Goal: Communication & Community: Answer question/provide support

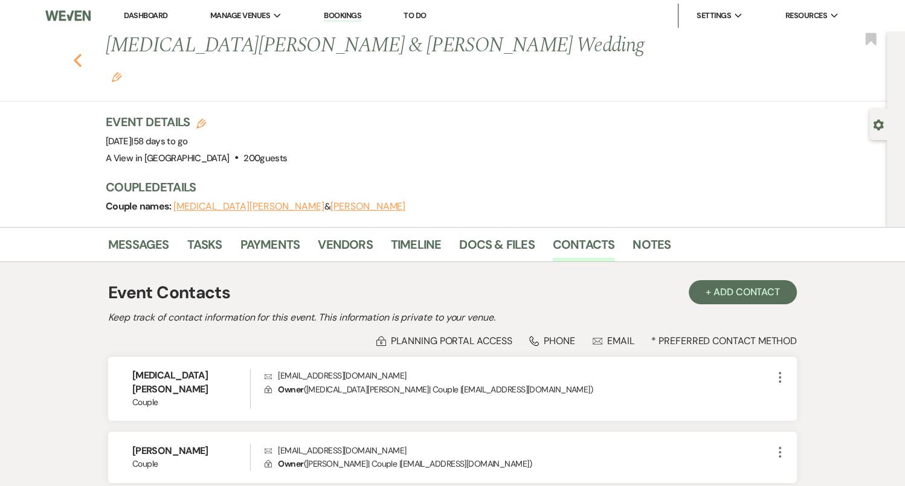
click at [79, 51] on button "Previous" at bounding box center [77, 59] width 9 height 17
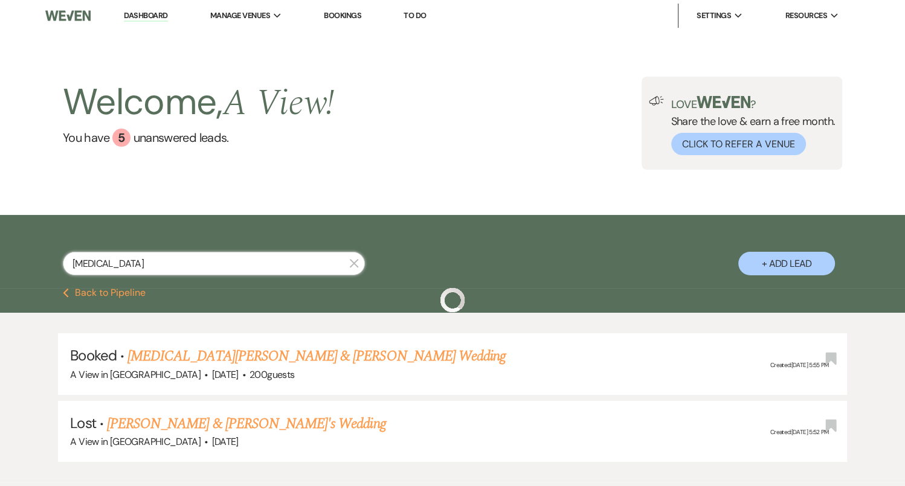
click at [166, 260] on input "[MEDICAL_DATA]" at bounding box center [214, 264] width 302 height 24
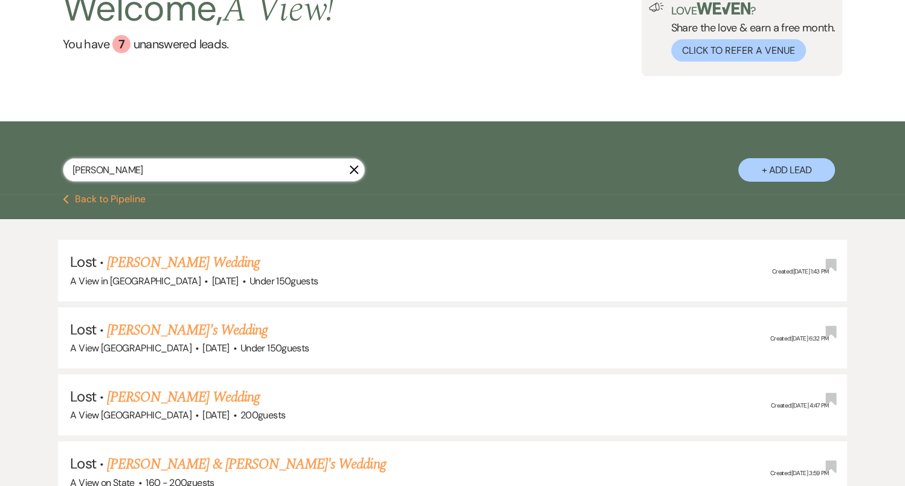
scroll to position [258, 0]
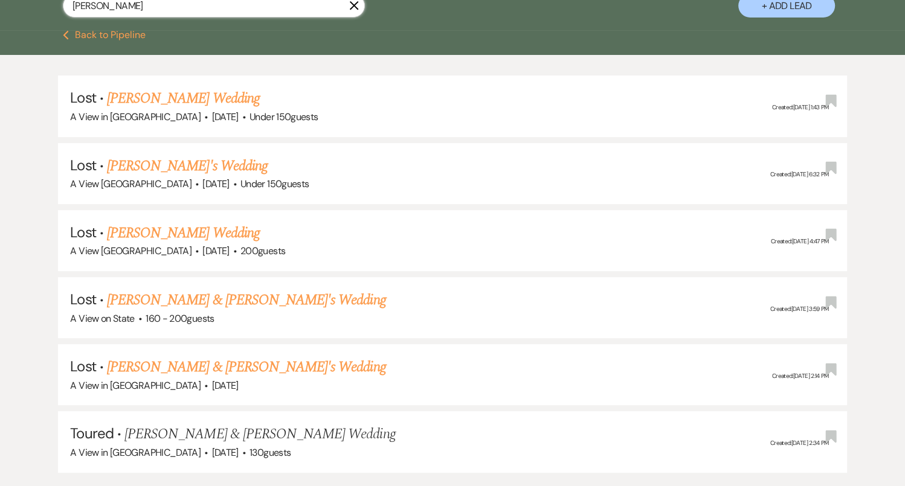
click at [182, 10] on input "[PERSON_NAME]" at bounding box center [214, 6] width 302 height 24
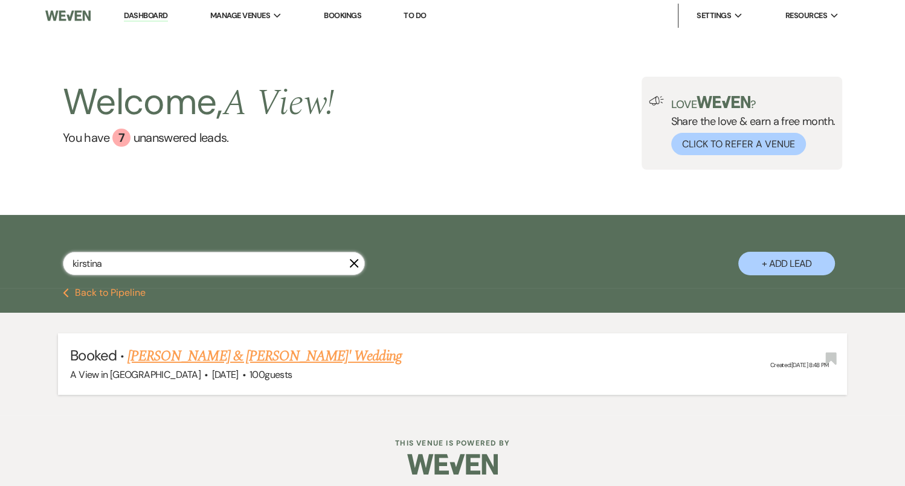
type input "kirstina"
click at [198, 358] on link "[PERSON_NAME] & [PERSON_NAME]' Wedding" at bounding box center [264, 356] width 274 height 22
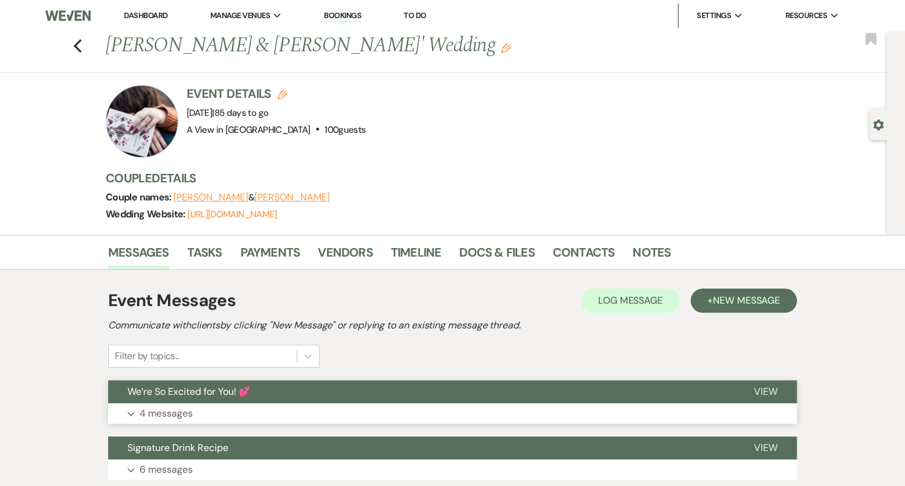
click at [225, 414] on button "Expand 4 messages" at bounding box center [452, 413] width 689 height 21
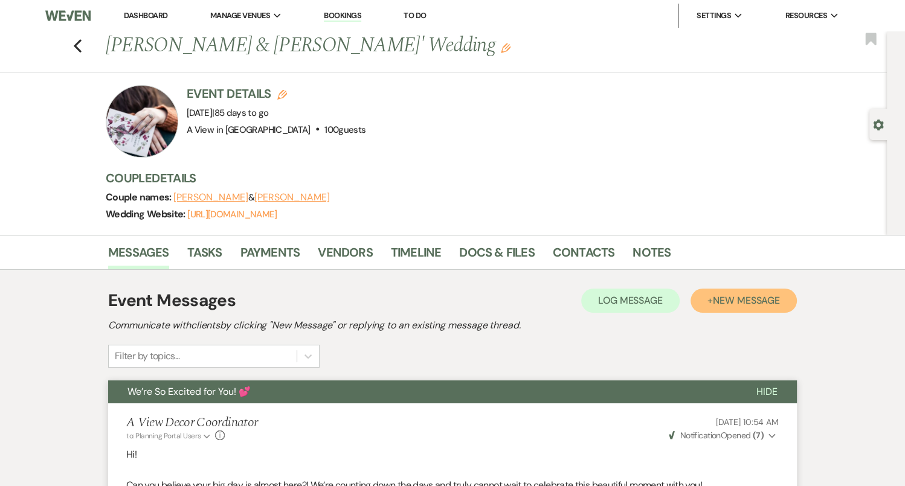
click at [735, 304] on span "New Message" at bounding box center [746, 300] width 67 height 13
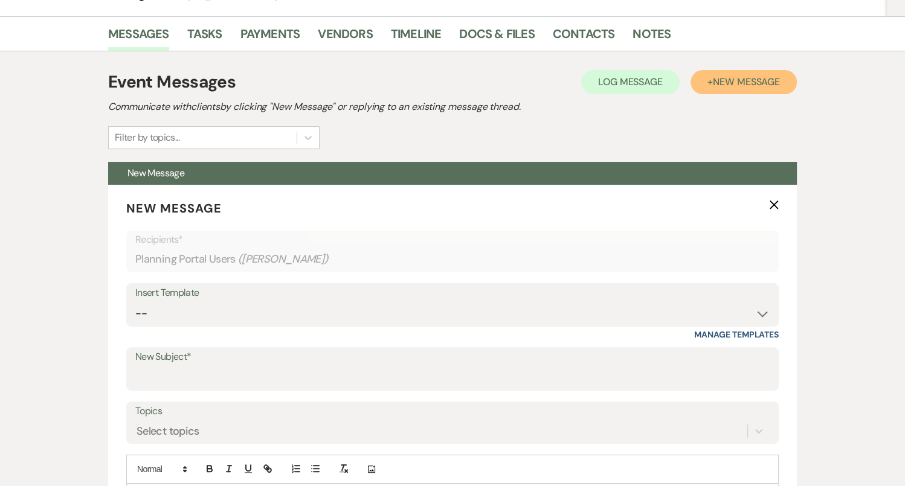
scroll to position [218, 0]
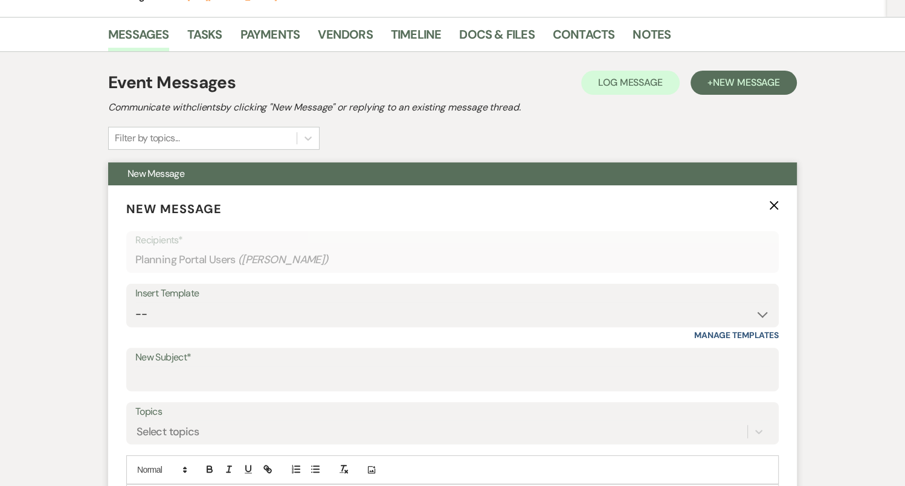
click at [268, 362] on label "New Subject*" at bounding box center [452, 358] width 634 height 18
click at [268, 367] on input "New Subject*" at bounding box center [452, 379] width 634 height 24
click at [268, 378] on input "New Subject*" at bounding box center [452, 379] width 634 height 24
type input "Thanks for Meeting - 3 Month Recap!!"
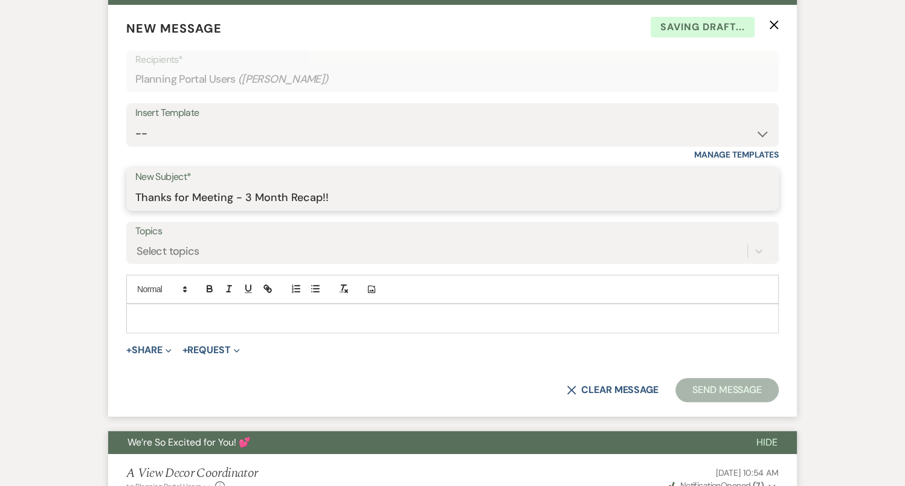
scroll to position [397, 0]
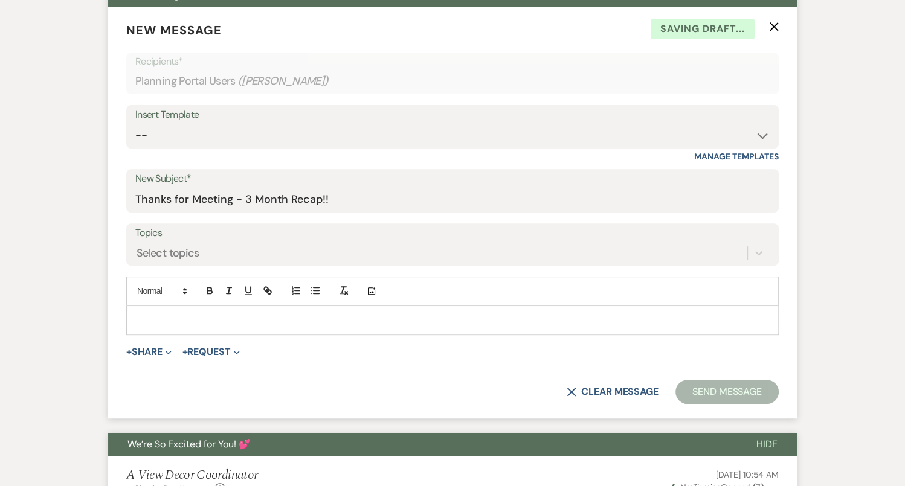
click at [281, 324] on p at bounding box center [452, 319] width 633 height 13
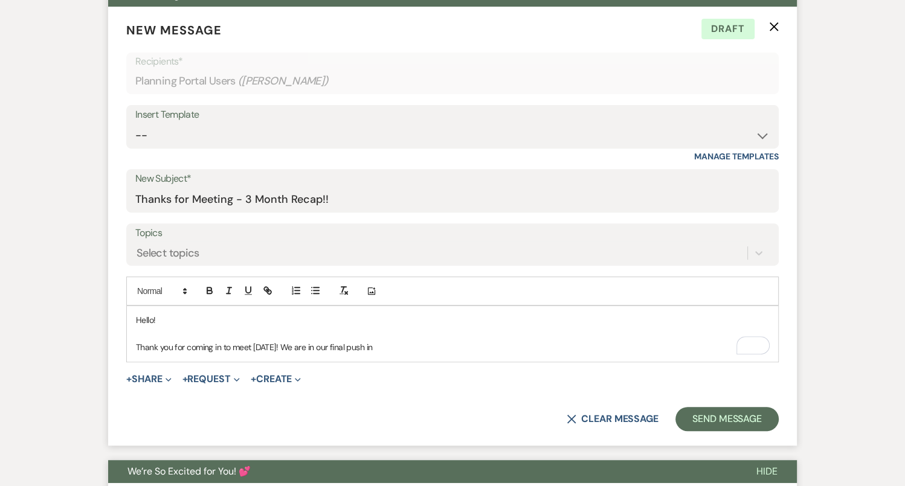
click at [135, 344] on div "Hello! Thank you for coming in to meet [DATE]! We are in our final push in" at bounding box center [452, 333] width 651 height 55
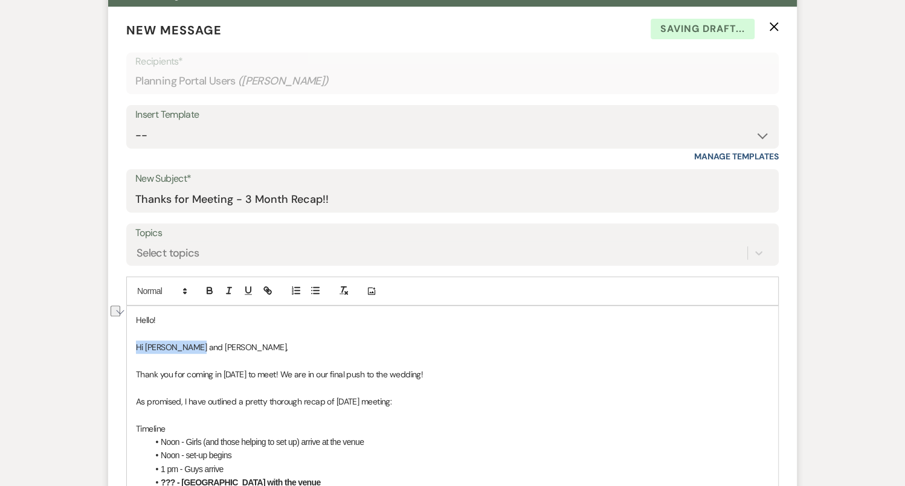
drag, startPoint x: 206, startPoint y: 342, endPoint x: 132, endPoint y: 338, distance: 74.5
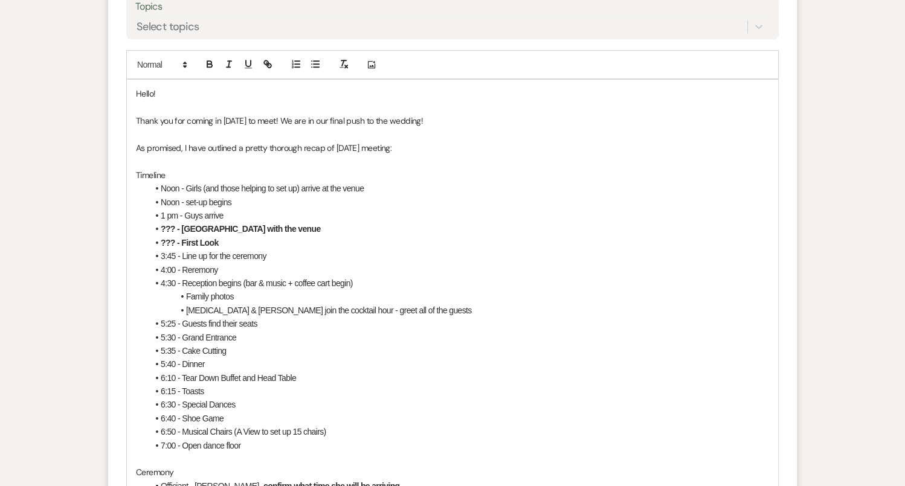
scroll to position [627, 0]
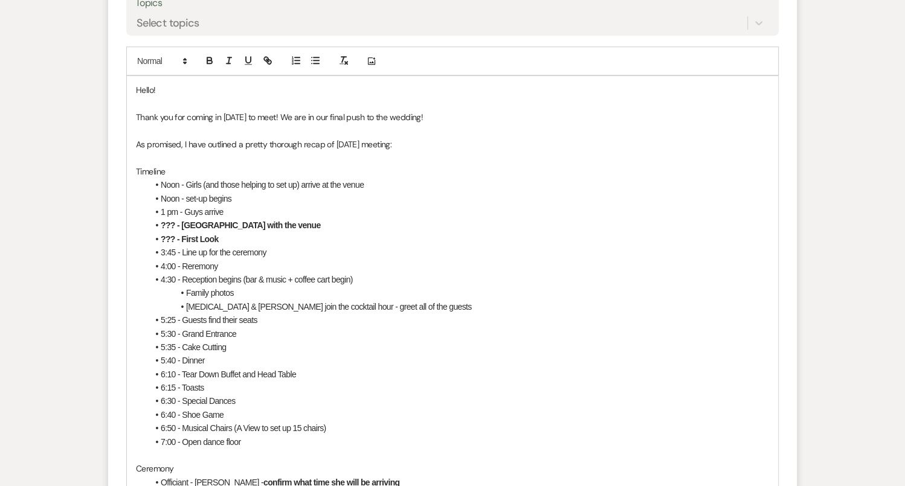
click at [184, 178] on li "Noon - Girls (and those helping to set up) arrive at the venue" at bounding box center [458, 184] width 621 height 13
drag, startPoint x: 279, startPoint y: 182, endPoint x: 468, endPoint y: 186, distance: 189.1
click at [468, 186] on li "Noon - Wedding Party Arrival Girls (and those helping to set up) arrive at the …" at bounding box center [458, 184] width 621 height 13
drag, startPoint x: 276, startPoint y: 182, endPoint x: 259, endPoint y: 182, distance: 16.9
click at [259, 182] on span "Noon - Wedding Party Arrival Girls" at bounding box center [218, 185] width 115 height 10
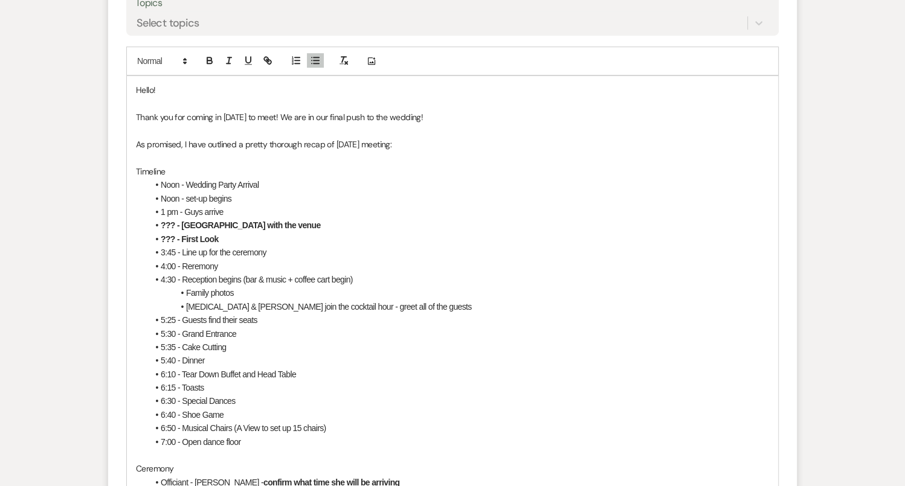
click at [223, 220] on strong "??? - [GEOGRAPHIC_DATA] with the venue" at bounding box center [241, 225] width 160 height 10
click at [231, 201] on li "Noon - set-up begins" at bounding box center [458, 198] width 621 height 13
drag, startPoint x: 231, startPoint y: 210, endPoint x: 144, endPoint y: 208, distance: 86.4
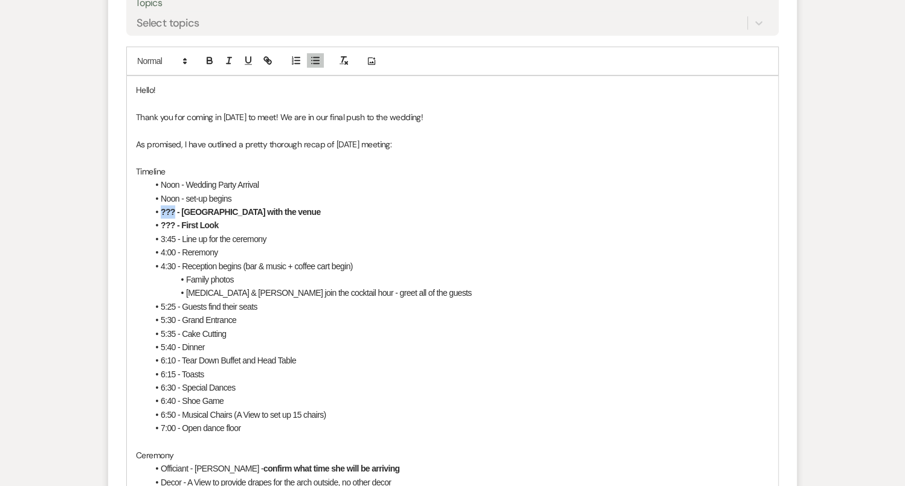
drag, startPoint x: 173, startPoint y: 207, endPoint x: 161, endPoint y: 207, distance: 12.1
click at [161, 207] on strong "??? - [GEOGRAPHIC_DATA] with the venue" at bounding box center [241, 212] width 160 height 10
drag, startPoint x: 297, startPoint y: 211, endPoint x: 147, endPoint y: 209, distance: 149.8
click at [148, 209] on li "12:15 - Rehearsal with the venue" at bounding box center [458, 211] width 621 height 13
click at [207, 57] on icon "button" at bounding box center [209, 58] width 4 height 3
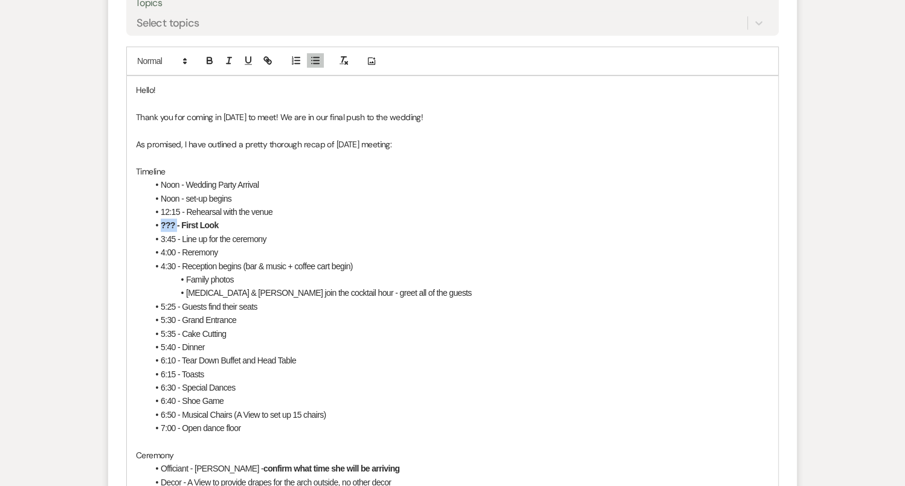
drag, startPoint x: 176, startPoint y: 222, endPoint x: 158, endPoint y: 222, distance: 17.5
click at [158, 222] on li "??? - First Look" at bounding box center [458, 225] width 621 height 13
drag, startPoint x: 227, startPoint y: 221, endPoint x: 151, endPoint y: 220, distance: 76.1
click at [151, 220] on li "2:15 - First Look" at bounding box center [458, 225] width 621 height 13
click at [212, 60] on icon "button" at bounding box center [209, 61] width 5 height 3
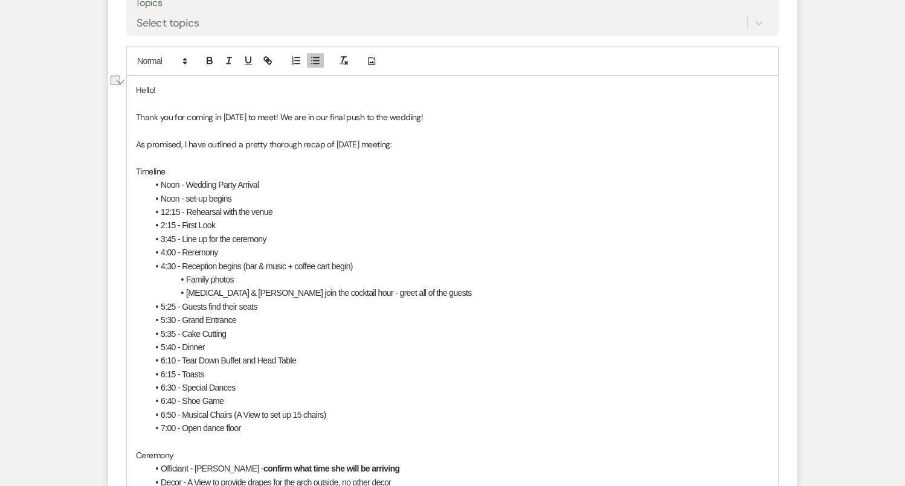
click at [186, 248] on span "4:00 - Reremony" at bounding box center [189, 253] width 57 height 10
click at [263, 246] on li "4:00 - Ceremony" at bounding box center [458, 252] width 621 height 13
drag, startPoint x: 245, startPoint y: 261, endPoint x: 353, endPoint y: 265, distance: 108.2
click at [353, 265] on span "4:30 - Reception begins (bar & music + coffee cart begin)" at bounding box center [257, 267] width 192 height 10
click at [274, 264] on span "4:30 - Reception begins (Call 2hr begind)" at bounding box center [230, 267] width 138 height 10
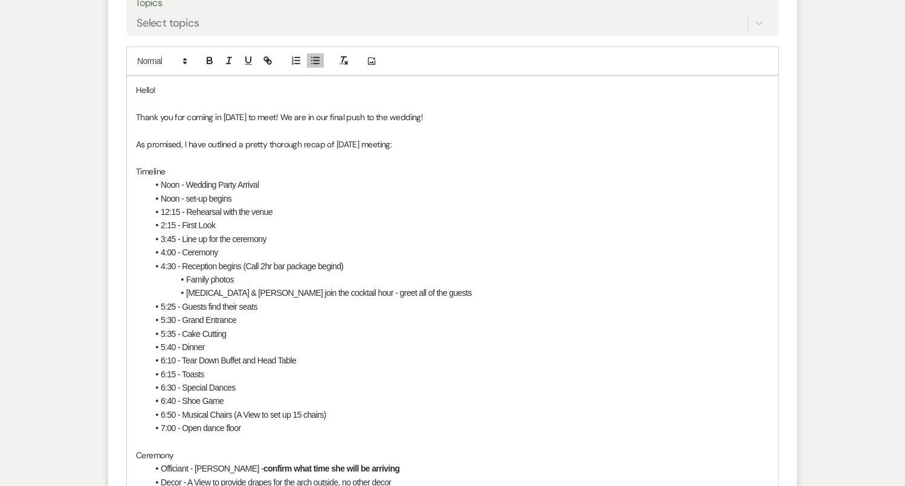
click at [343, 267] on span "4:30 - Reception begins (Call 2hr bar package begind)" at bounding box center [252, 267] width 182 height 10
click at [252, 279] on li "Family photos" at bounding box center [458, 279] width 621 height 13
click at [231, 247] on li "4:00 - Ceremony" at bounding box center [458, 252] width 621 height 13
drag, startPoint x: 234, startPoint y: 282, endPoint x: 180, endPoint y: 278, distance: 54.5
click at [180, 278] on li "Family photos" at bounding box center [458, 279] width 621 height 13
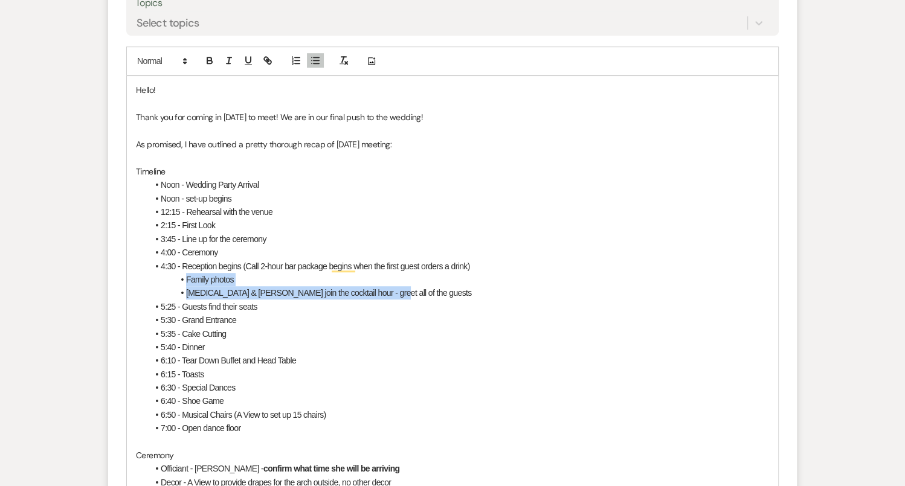
drag, startPoint x: 388, startPoint y: 292, endPoint x: 176, endPoint y: 273, distance: 212.2
click at [176, 273] on ul "Noon - Wedding Party Arrival Noon - set-up begins 12:15 - Rehearsal with the ve…" at bounding box center [458, 306] width 621 height 257
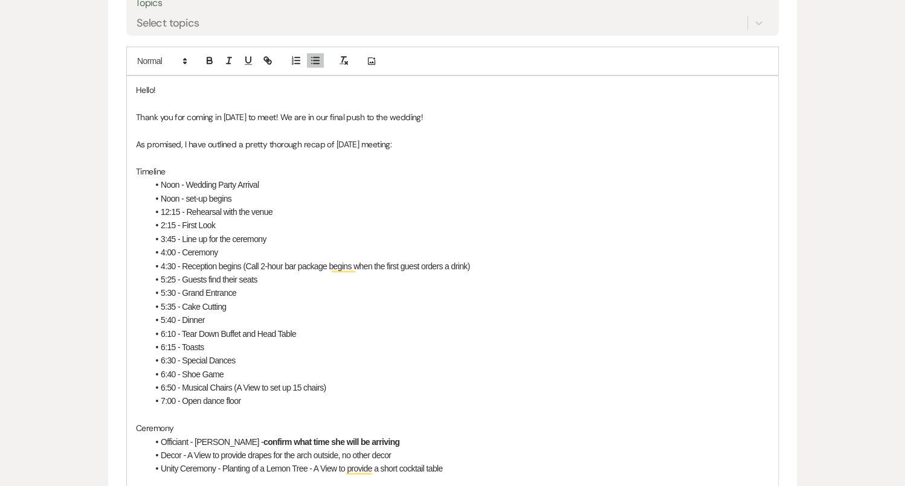
click at [174, 275] on span "5:25 - Guests find their seats" at bounding box center [209, 280] width 97 height 10
click at [175, 294] on span "5:30 - Grand Entrance" at bounding box center [199, 293] width 76 height 10
click at [251, 300] on li "5:35 - Cake Cutting" at bounding box center [458, 306] width 621 height 13
click at [171, 304] on span "5:35 - Cake Cutting" at bounding box center [193, 307] width 65 height 10
drag, startPoint x: 231, startPoint y: 304, endPoint x: 182, endPoint y: 304, distance: 48.9
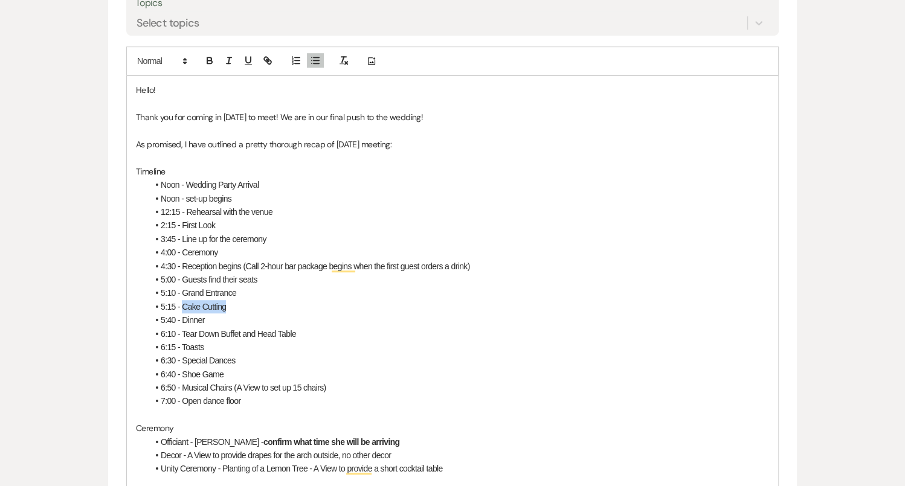
click at [182, 304] on li "5:15 - Cake Cutting" at bounding box center [458, 306] width 621 height 13
click at [174, 316] on span "5:40 - Dinner" at bounding box center [183, 320] width 44 height 10
drag, startPoint x: 207, startPoint y: 318, endPoint x: 181, endPoint y: 315, distance: 26.1
click at [181, 316] on li "5:45 - Dinner" at bounding box center [458, 319] width 621 height 13
click at [181, 330] on span "6:10 - Tear Down Buffet and Head Table" at bounding box center [228, 334] width 135 height 10
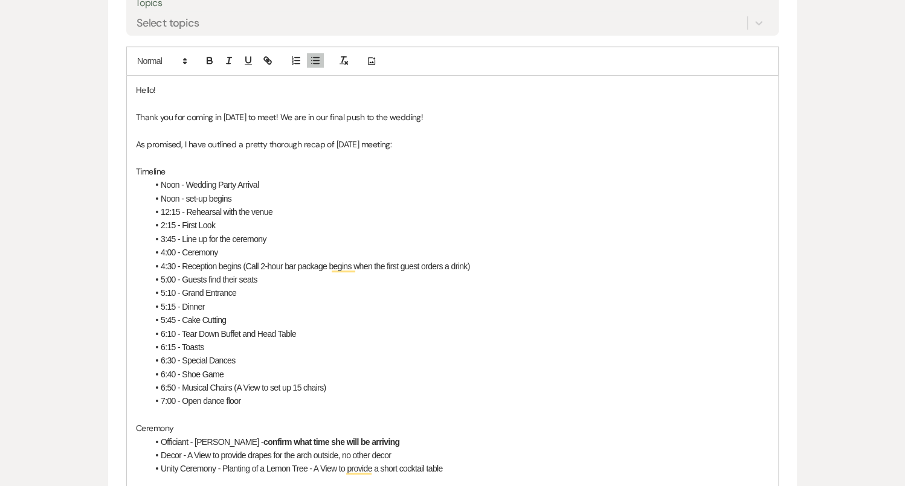
click at [165, 331] on span "6:10 - Tear Down Buffet and Head Table" at bounding box center [228, 334] width 135 height 10
click at [176, 332] on span "6:10 - Tear Down Buffet and Head Table" at bounding box center [228, 334] width 135 height 10
drag, startPoint x: 302, startPoint y: 335, endPoint x: 181, endPoint y: 333, distance: 120.8
click at [181, 333] on li "6:00 - Tear Down Buffet and Head Table" at bounding box center [458, 333] width 621 height 13
drag, startPoint x: 234, startPoint y: 318, endPoint x: 182, endPoint y: 317, distance: 52.0
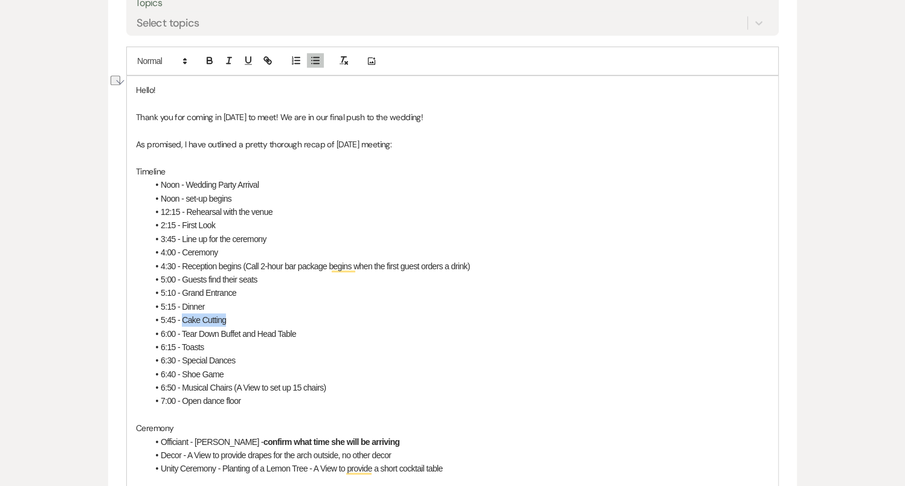
click at [182, 317] on li "5:45 - Cake Cutting" at bounding box center [458, 319] width 621 height 13
click at [182, 330] on span "6:00 - Tear Down Buffet and Head Table" at bounding box center [228, 334] width 135 height 10
drag, startPoint x: 357, startPoint y: 330, endPoint x: 228, endPoint y: 333, distance: 128.7
click at [228, 333] on li "6:00 - Cake Cutting Tear Down Buffet and Head Table" at bounding box center [458, 333] width 621 height 13
drag, startPoint x: 211, startPoint y: 345, endPoint x: 165, endPoint y: 341, distance: 46.7
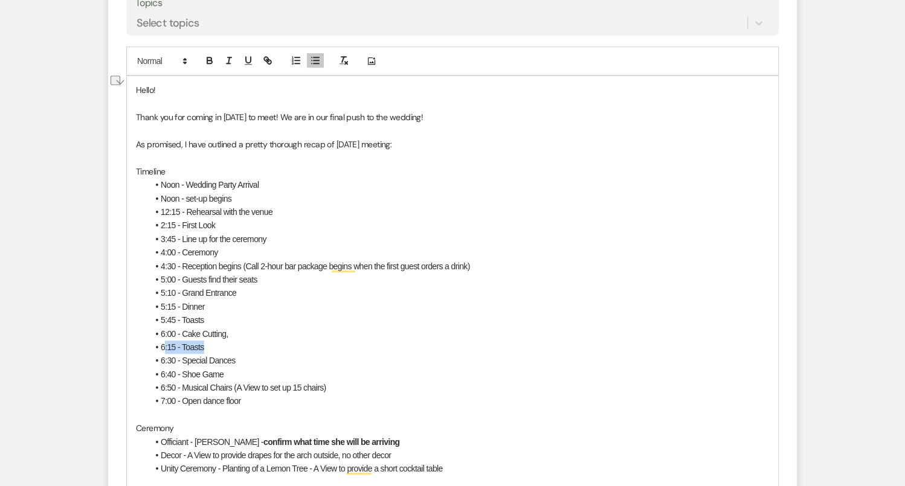
click at [165, 341] on li "6:15 - Toasts" at bounding box center [458, 347] width 621 height 13
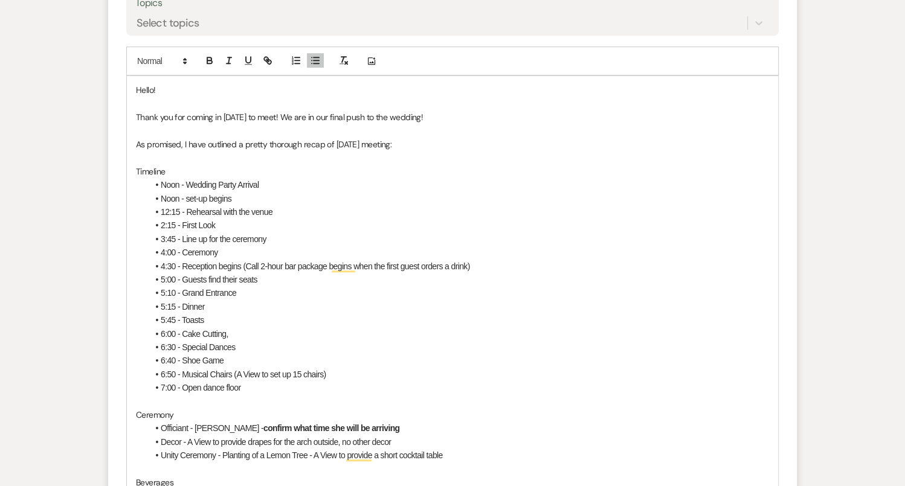
click at [174, 344] on span "6:30 - Special Dances" at bounding box center [198, 347] width 75 height 10
click at [233, 361] on li "6:40 - Shoe Game" at bounding box center [458, 360] width 621 height 13
click at [243, 354] on li "6:40 - Shoe Game" at bounding box center [458, 360] width 621 height 13
click at [335, 377] on li "6:50 - Musical Chairs (A View to set up 15 chairs)" at bounding box center [458, 374] width 621 height 13
drag, startPoint x: 334, startPoint y: 373, endPoint x: 152, endPoint y: 373, distance: 182.4
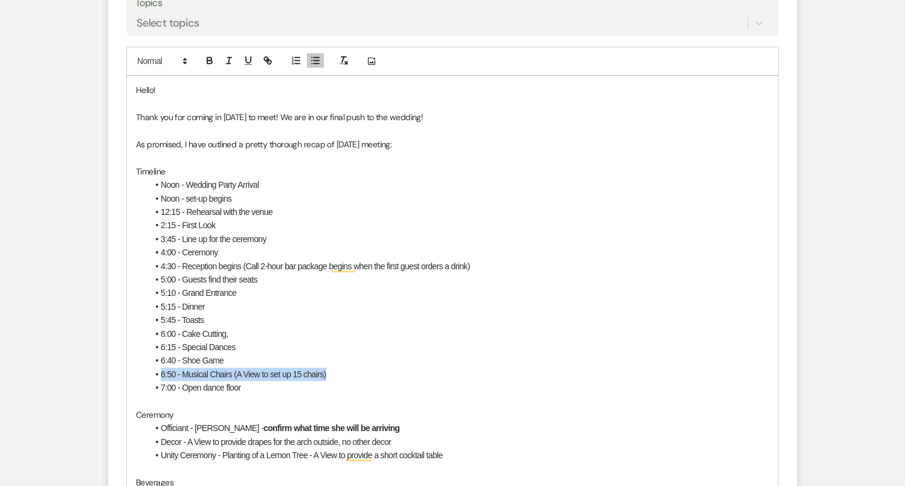
click at [152, 374] on li "6:50 - Musical Chairs (A View to set up 15 chairs)" at bounding box center [458, 374] width 621 height 13
click at [292, 381] on li "7:00 - Open dance floor" at bounding box center [458, 387] width 621 height 13
drag, startPoint x: 261, startPoint y: 381, endPoint x: 135, endPoint y: 373, distance: 125.9
click at [387, 381] on li "10:30 - venue cleared" at bounding box center [458, 387] width 621 height 13
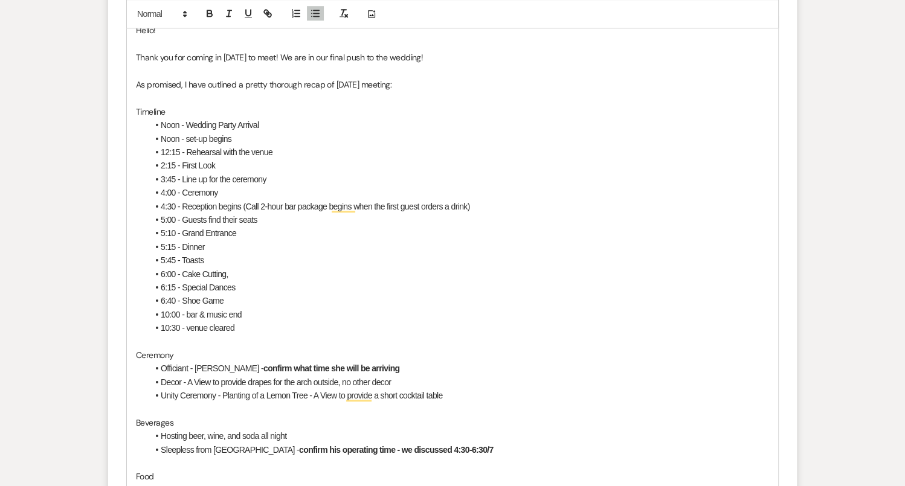
scroll to position [705, 0]
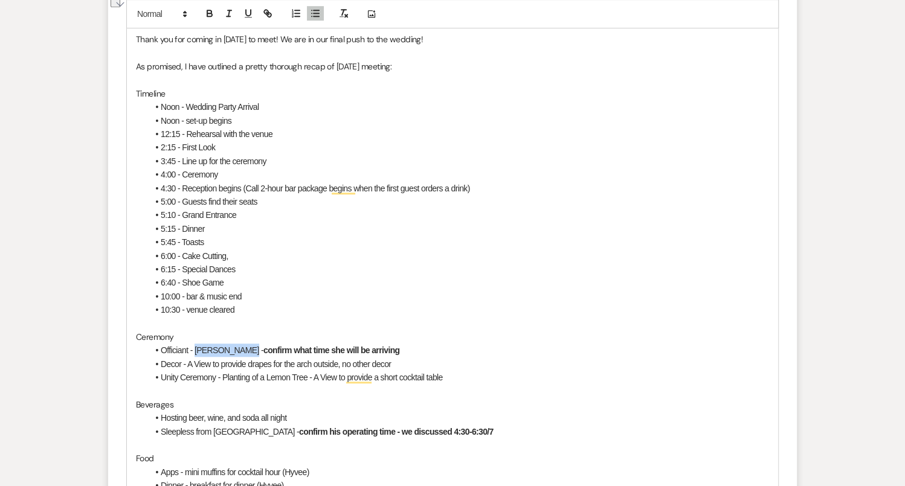
drag, startPoint x: 245, startPoint y: 351, endPoint x: 194, endPoint y: 350, distance: 50.1
click at [194, 350] on span "Officiant - [PERSON_NAME] -" at bounding box center [212, 350] width 103 height 10
click at [229, 350] on span "Officiant - [PERSON_NAME] -" at bounding box center [212, 350] width 103 height 10
click at [419, 350] on li "Officiant - [PERSON_NAME] - confirm what time she will be arriving" at bounding box center [458, 350] width 621 height 13
drag, startPoint x: 416, startPoint y: 350, endPoint x: 330, endPoint y: 350, distance: 85.8
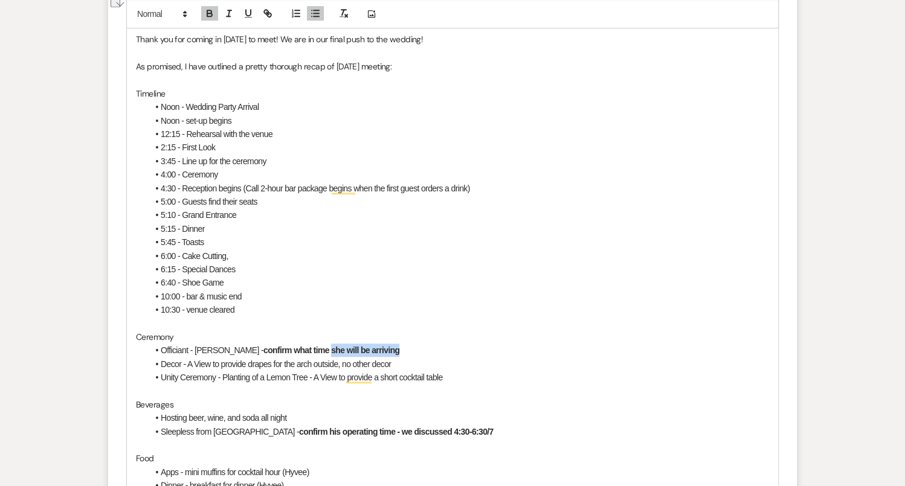
click at [331, 352] on li "Officiant - [PERSON_NAME] - confirm what time she will be arriving" at bounding box center [458, 350] width 621 height 13
click at [347, 350] on strong "confirm what time they will be arriving" at bounding box center [332, 350] width 138 height 10
click at [428, 349] on strong "confirm what time the officiant will be arriving" at bounding box center [346, 350] width 166 height 10
click at [323, 365] on span "Decor - A View to provide drapes for the arch outside, no other decor" at bounding box center [276, 364] width 230 height 10
click at [188, 359] on span "Decor - A View to provide drapes for the arch outside, no other decor" at bounding box center [276, 364] width 230 height 10
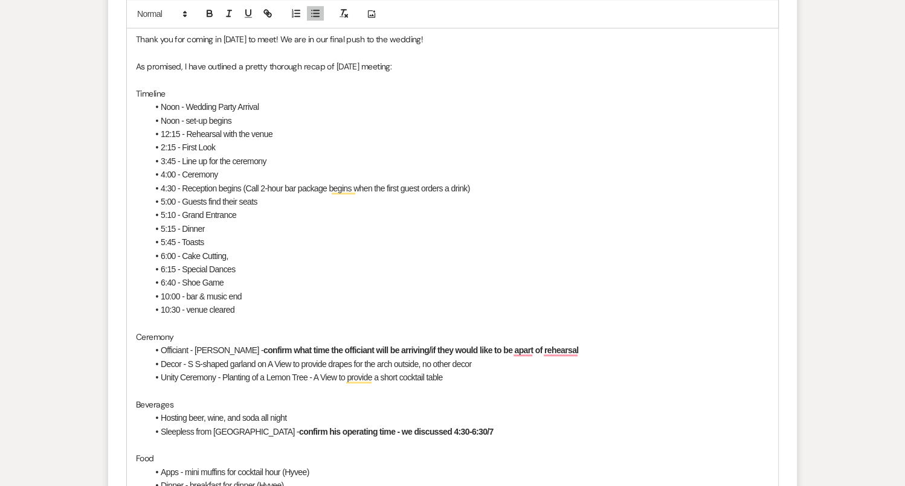
click at [270, 361] on span "Decor - S S-shaped garland on A View to provide drapes for the arch outside, no…" at bounding box center [316, 364] width 310 height 10
click at [282, 364] on span "Decor - S S-shaped garland on the A View to provide drapes for the arch outside…" at bounding box center [322, 364] width 323 height 10
drag, startPoint x: 693, startPoint y: 363, endPoint x: 482, endPoint y: 364, distance: 210.8
click at [482, 364] on li "Decor - S S-shaped garland on the Pergola ( to be moved to the wood arch inside…" at bounding box center [458, 364] width 621 height 13
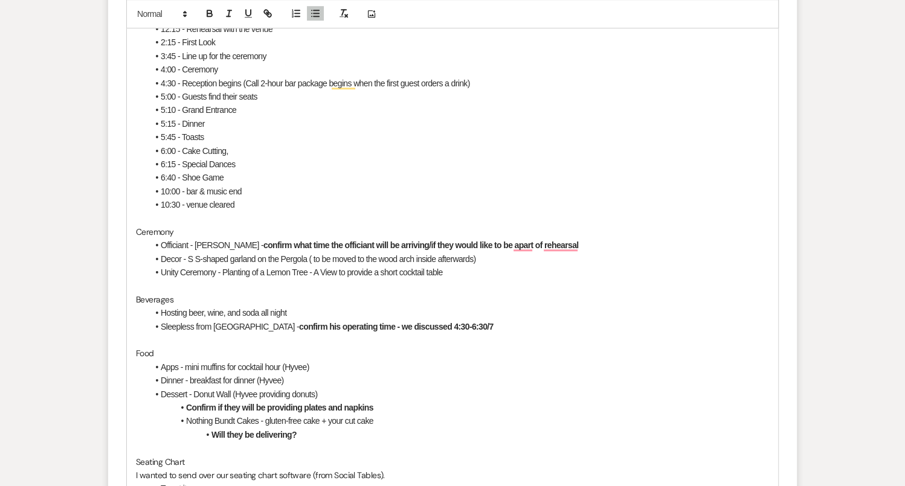
scroll to position [813, 0]
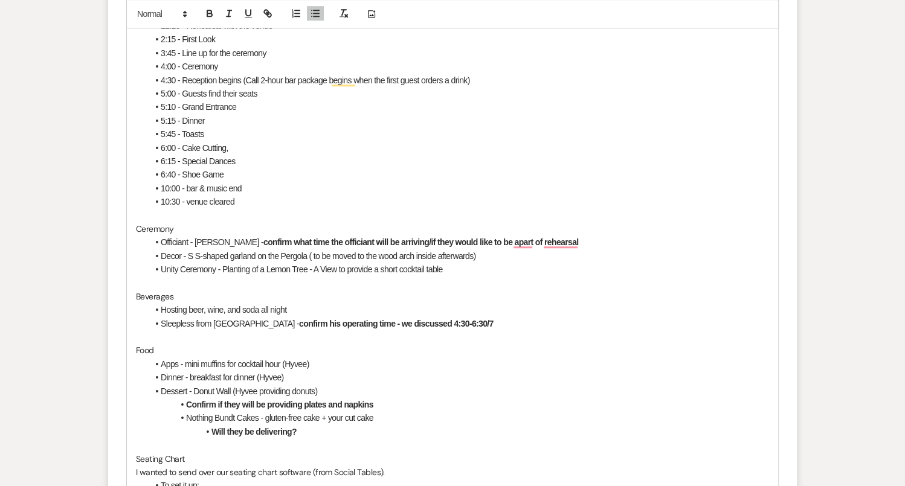
click at [448, 264] on li "Unity Ceremony - Planting of a Lemon Tree - A View to provide a short cocktail …" at bounding box center [458, 269] width 621 height 13
drag, startPoint x: 452, startPoint y: 266, endPoint x: 220, endPoint y: 268, distance: 232.0
click at [220, 268] on li "Unity Ceremony - Planting of a Lemon Tree - A View to provide a short cocktail …" at bounding box center [458, 269] width 621 height 13
drag, startPoint x: 313, startPoint y: 265, endPoint x: 220, endPoint y: 264, distance: 92.4
click at [220, 264] on li "Unity Ceremony - still need to think about" at bounding box center [458, 269] width 621 height 13
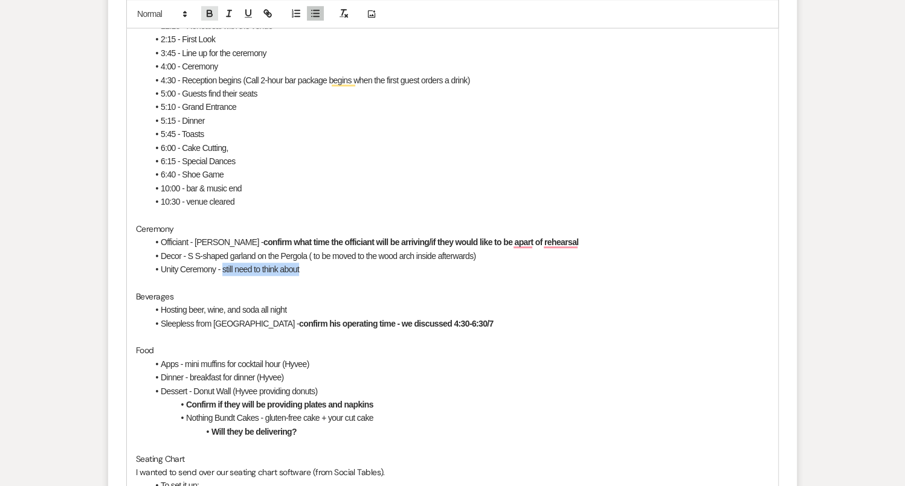
click at [209, 10] on icon "button" at bounding box center [209, 13] width 11 height 11
click at [363, 264] on li "Unity Ceremony - still need to think about" at bounding box center [458, 269] width 621 height 13
click at [511, 263] on li "Unity Ceremony - still need to think about" at bounding box center [458, 269] width 621 height 13
click at [249, 283] on p "To enrich screen reader interactions, please activate Accessibility in Grammarl…" at bounding box center [452, 282] width 633 height 13
drag, startPoint x: 184, startPoint y: 307, endPoint x: 192, endPoint y: 309, distance: 8.8
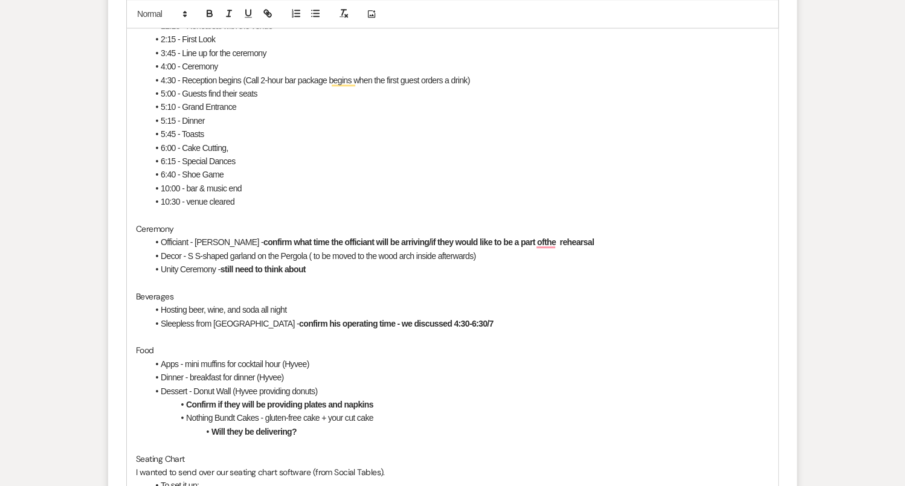
click at [184, 307] on span "Hosting beer, wine, and soda all night" at bounding box center [224, 310] width 126 height 10
click at [189, 310] on span "Hosting beer, wine, and soda all night" at bounding box center [224, 310] width 126 height 10
drag, startPoint x: 407, startPoint y: 302, endPoint x: 297, endPoint y: 307, distance: 110.0
click at [297, 307] on li "Hosting 2 hours of the Call bar package beer, wine, and soda all night" at bounding box center [458, 309] width 621 height 13
click at [161, 323] on span "To enrich screen reader interactions, please activate Accessibility in Grammarl…" at bounding box center [161, 323] width 0 height 13
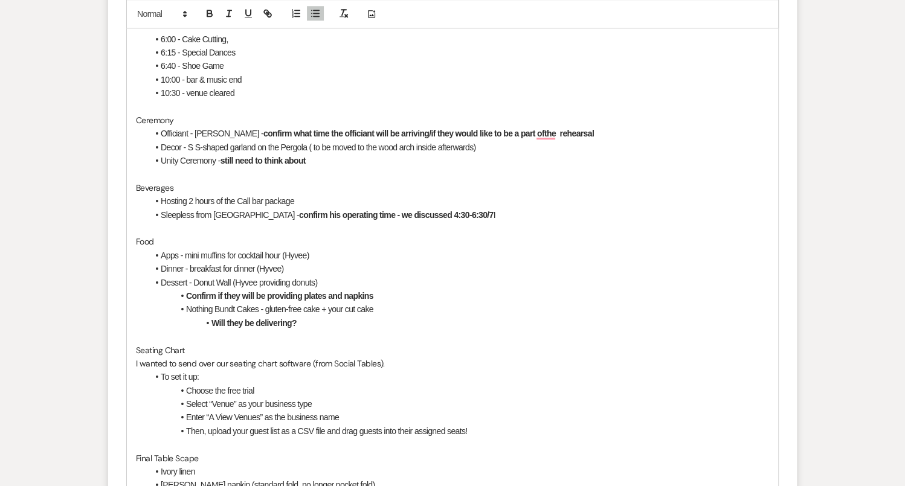
scroll to position [925, 0]
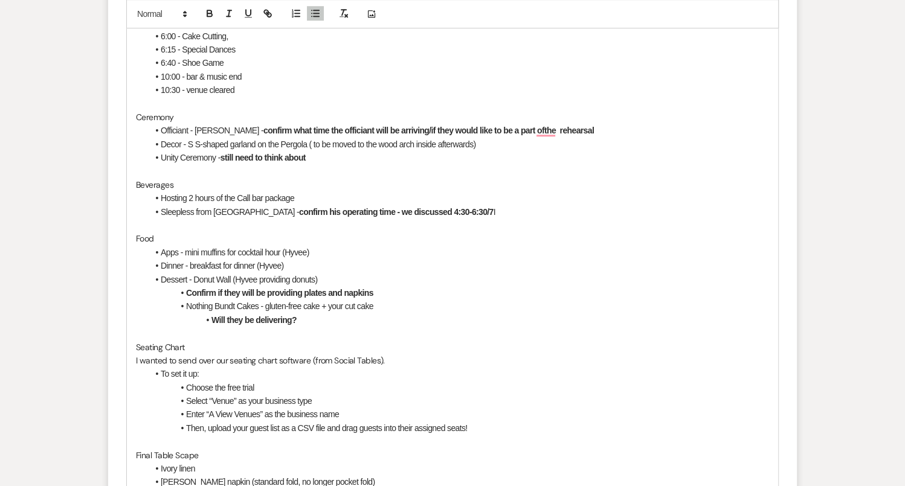
click at [164, 209] on span "Sleepless from [GEOGRAPHIC_DATA] -" at bounding box center [230, 212] width 138 height 10
click at [163, 213] on span "Sleepless from [GEOGRAPHIC_DATA] -" at bounding box center [230, 212] width 138 height 10
click at [163, 210] on span "Sleepless from [GEOGRAPHIC_DATA] -" at bounding box center [230, 212] width 138 height 10
click at [158, 211] on li "Sleepless from [GEOGRAPHIC_DATA] - confirm his operating time - we discussed 4:…" at bounding box center [458, 211] width 621 height 13
drag, startPoint x: 413, startPoint y: 209, endPoint x: 754, endPoint y: 204, distance: 341.9
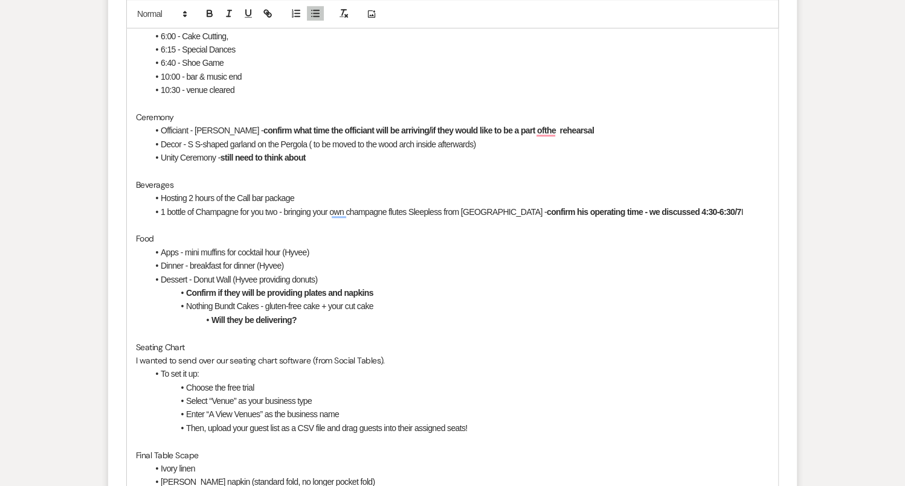
click at [756, 208] on li "1 bottle of Champagne for you two - bringing your own champagne flutes Sleeples…" at bounding box center [458, 211] width 621 height 13
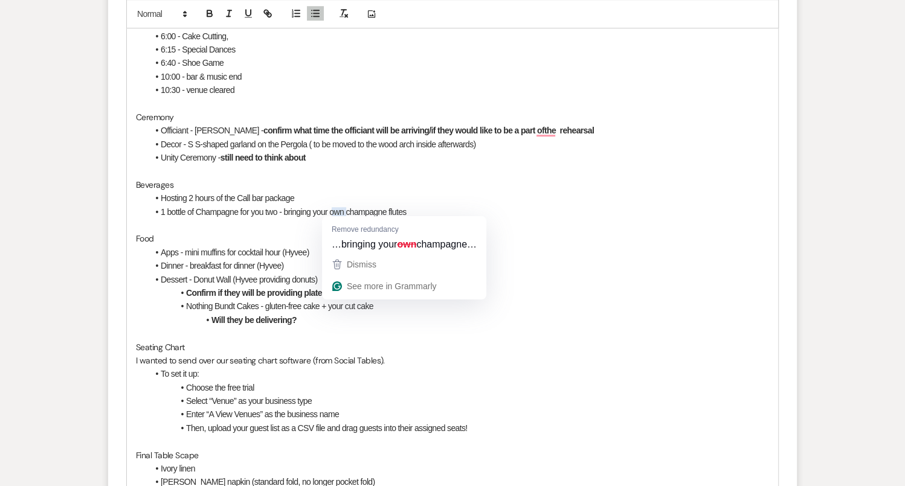
click at [422, 211] on li "1 bottle of Champagne for you two - bringing your own champagne flutes" at bounding box center [458, 211] width 621 height 13
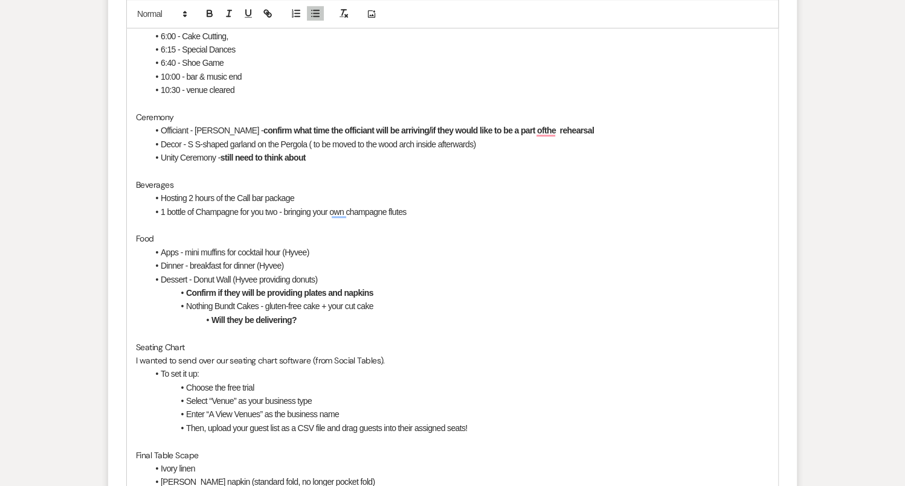
click at [336, 193] on li "Hosting 2 hours of the Call bar package" at bounding box center [458, 197] width 621 height 13
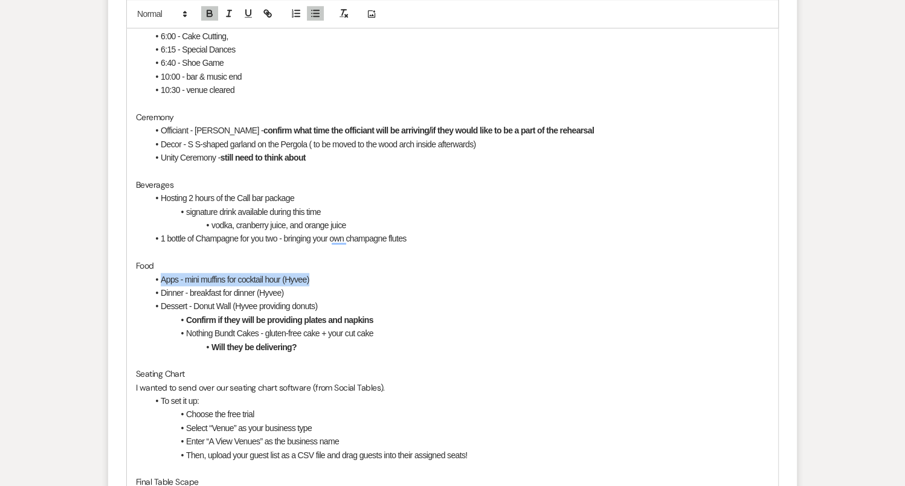
drag, startPoint x: 330, startPoint y: 276, endPoint x: 159, endPoint y: 274, distance: 170.4
click at [159, 275] on li "Apps - mini muffins for cocktail hour (Hyvee)" at bounding box center [458, 279] width 621 height 13
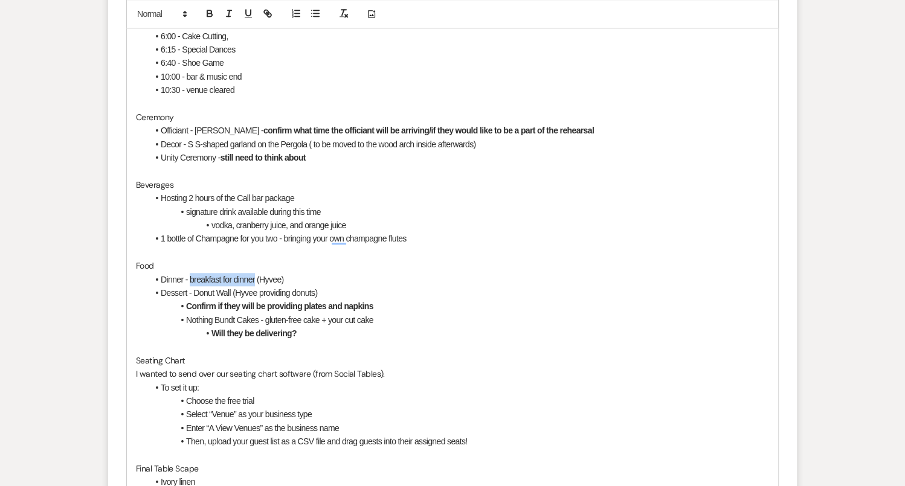
drag, startPoint x: 255, startPoint y: 275, endPoint x: 188, endPoint y: 274, distance: 66.5
click at [188, 275] on span "Dinner - breakfast for dinner (Hyvee)" at bounding box center [222, 280] width 123 height 10
drag, startPoint x: 224, startPoint y: 280, endPoint x: 191, endPoint y: 277, distance: 32.7
click at [191, 278] on li "Dinner - (Hyvee)" at bounding box center [458, 279] width 621 height 13
click at [162, 292] on span "Dessert - Donut Wall (Hyvee providing donuts)" at bounding box center [239, 293] width 156 height 10
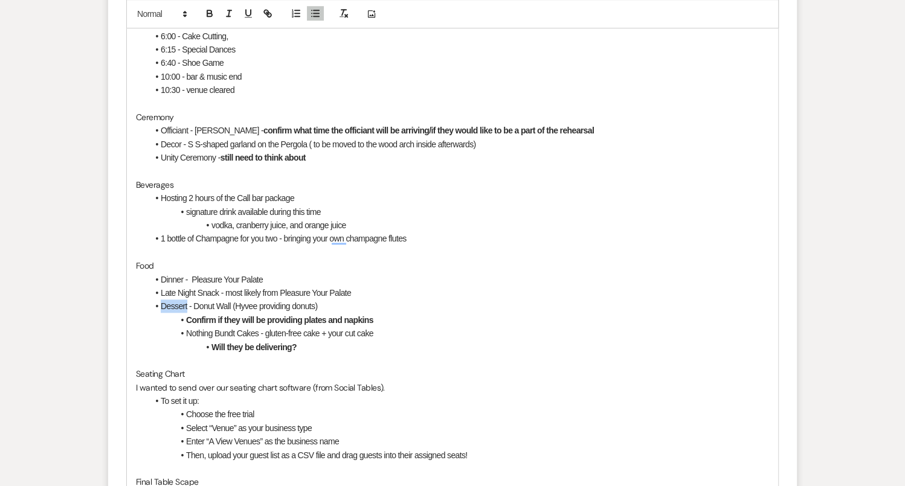
drag, startPoint x: 187, startPoint y: 304, endPoint x: 158, endPoint y: 302, distance: 29.0
click at [158, 302] on li "﻿ Dessert - Donut Wall (Hyvee providing donuts)" at bounding box center [458, 306] width 621 height 13
click at [229, 304] on span "Cake Expressions - Donut Wall (Hyvee providing donuts)" at bounding box center [257, 306] width 192 height 10
drag, startPoint x: 348, startPoint y: 304, endPoint x: 472, endPoint y: 307, distance: 123.9
click at [472, 307] on span "Cake Expressions - Sheet cakes + 1 tier personal cake Donut Wall (Hyvee providi…" at bounding box center [316, 306] width 311 height 10
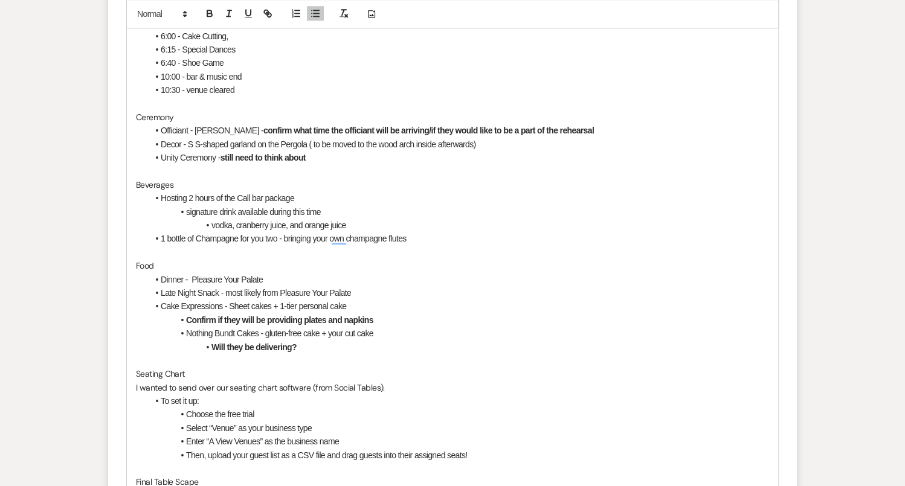
click at [361, 306] on li "Cake Expressions - Sheet cakes + 1-tier personal cake" at bounding box center [458, 306] width 621 height 13
click at [393, 342] on li "Will they be delivering?" at bounding box center [458, 347] width 621 height 13
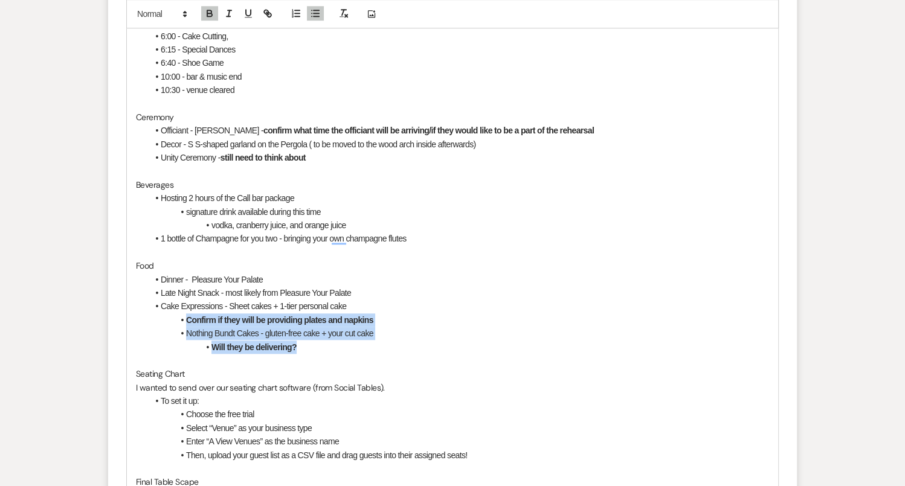
drag, startPoint x: 323, startPoint y: 345, endPoint x: 187, endPoint y: 312, distance: 139.9
click at [187, 312] on ul "Dinner - Pleasure Your Palate Late Night Snack - most likely from Pleasure Your…" at bounding box center [458, 313] width 621 height 81
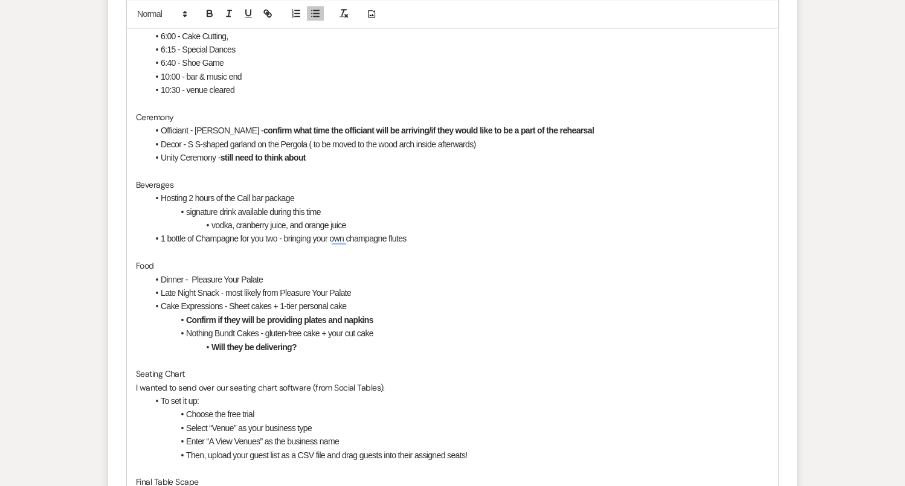
click at [217, 315] on strong "Confirm if they will be providing plates and napkins" at bounding box center [279, 320] width 187 height 10
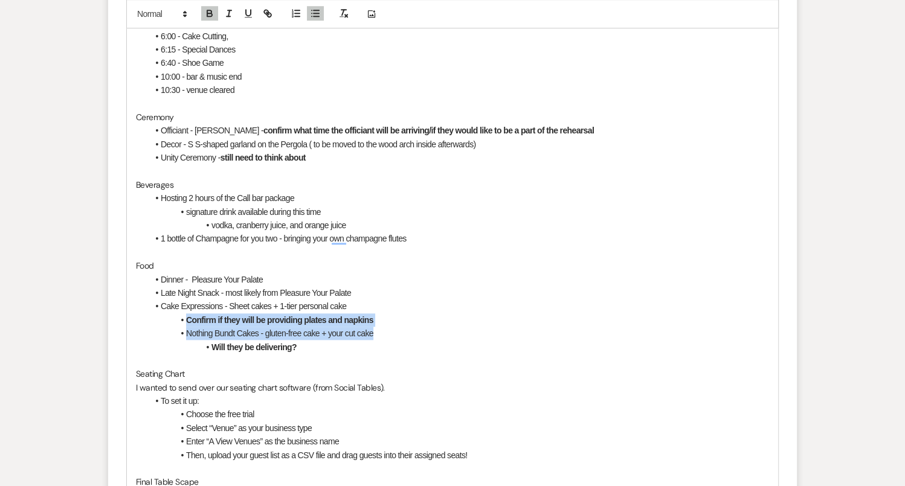
drag, startPoint x: 398, startPoint y: 333, endPoint x: 168, endPoint y: 320, distance: 230.5
click at [168, 320] on ul "Dinner - Pleasure Your Palate Late Night Snack - most likely from Pleasure Your…" at bounding box center [458, 313] width 621 height 81
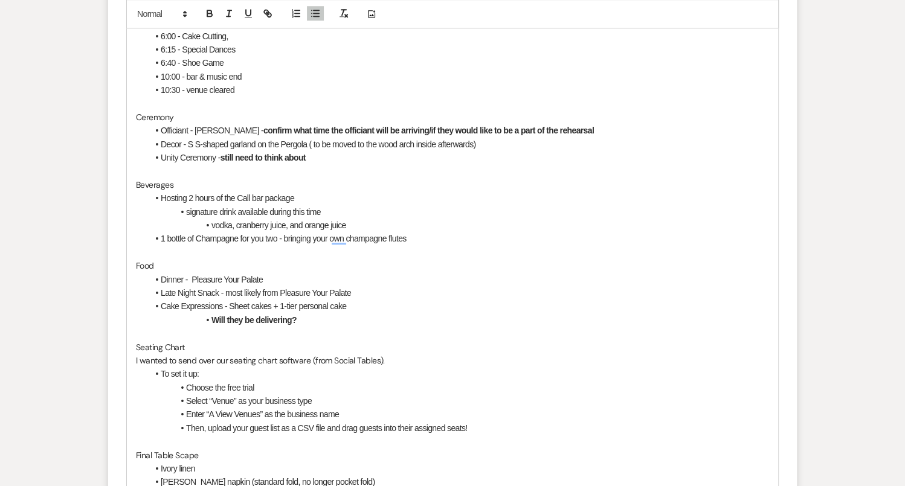
click at [329, 320] on li "Will they be delivering?" at bounding box center [458, 319] width 621 height 13
click at [316, 320] on strong "Will they be delivering - if so what time" at bounding box center [281, 320] width 140 height 10
drag, startPoint x: 425, startPoint y: 321, endPoint x: 384, endPoint y: 315, distance: 41.0
click at [384, 315] on li "Will they be delivering - if so, confirm the timing what time" at bounding box center [458, 319] width 621 height 13
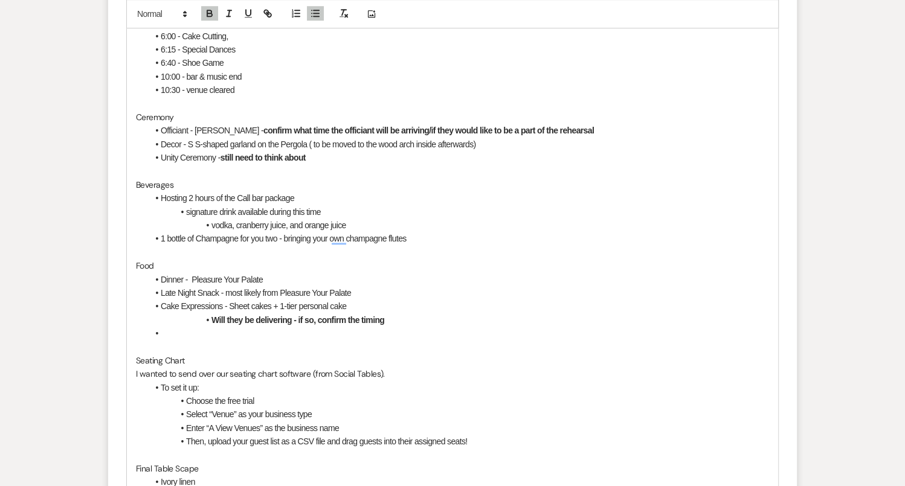
click at [211, 318] on strong "Will they be delivering - if so, confirm the timing" at bounding box center [297, 320] width 173 height 10
click at [209, 327] on li "To enrich screen reader interactions, please activate Accessibility in Grammarl…" at bounding box center [458, 333] width 621 height 13
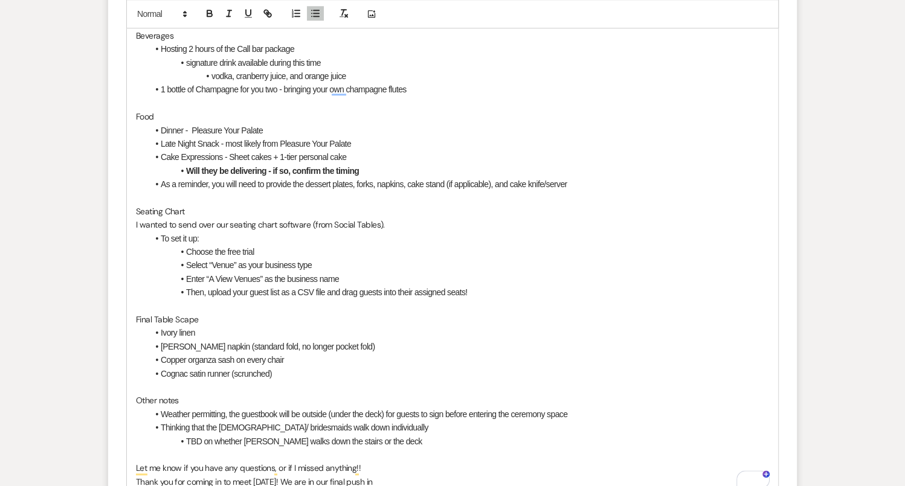
scroll to position [1085, 0]
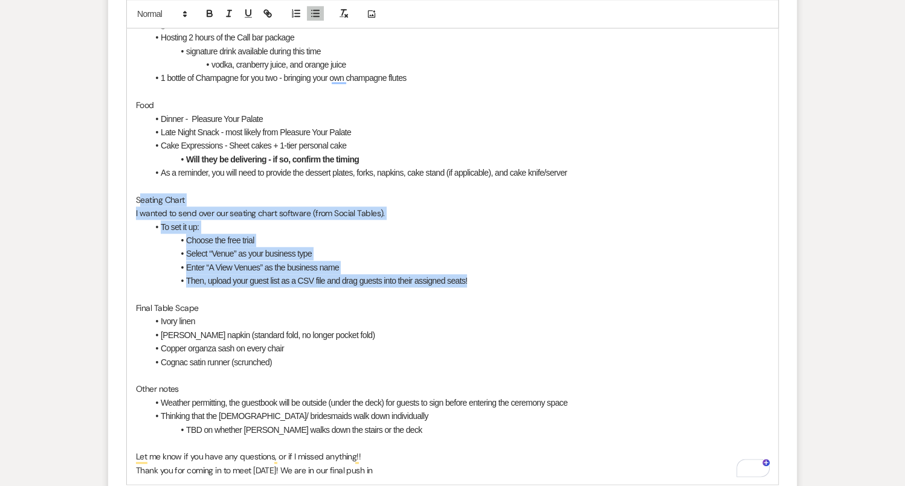
drag, startPoint x: 138, startPoint y: 198, endPoint x: 512, endPoint y: 280, distance: 382.2
click at [512, 280] on div "Hello! Thank you for coming in [DATE] to meet! We are in our final push to the …" at bounding box center [452, 51] width 651 height 867
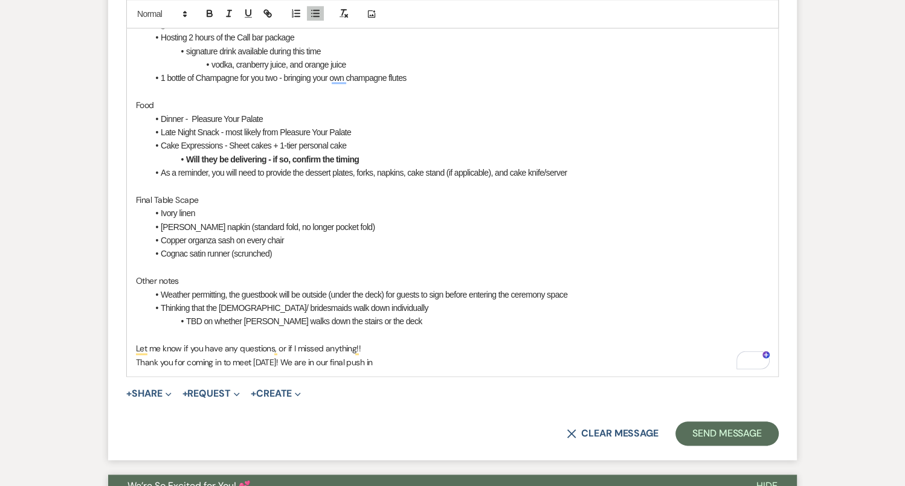
click at [225, 196] on p "Final Table Scape" at bounding box center [452, 199] width 633 height 13
click at [217, 208] on li "Ivory linen" at bounding box center [458, 213] width 621 height 13
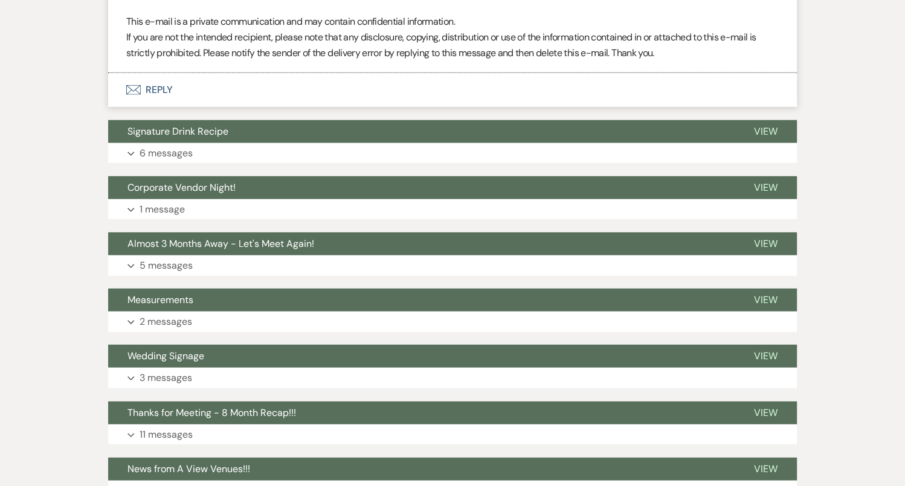
scroll to position [3030, 0]
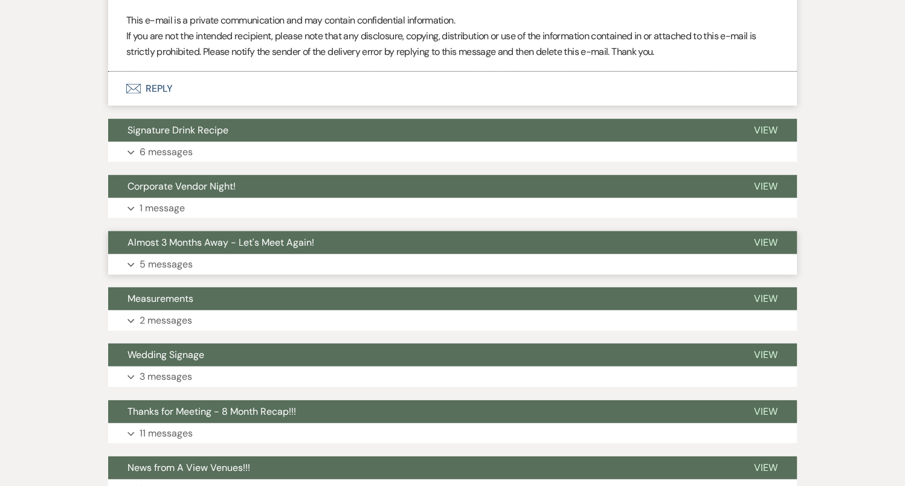
click at [211, 243] on span "Almost 3 Months Away - Let's Meet Again!" at bounding box center [220, 242] width 187 height 13
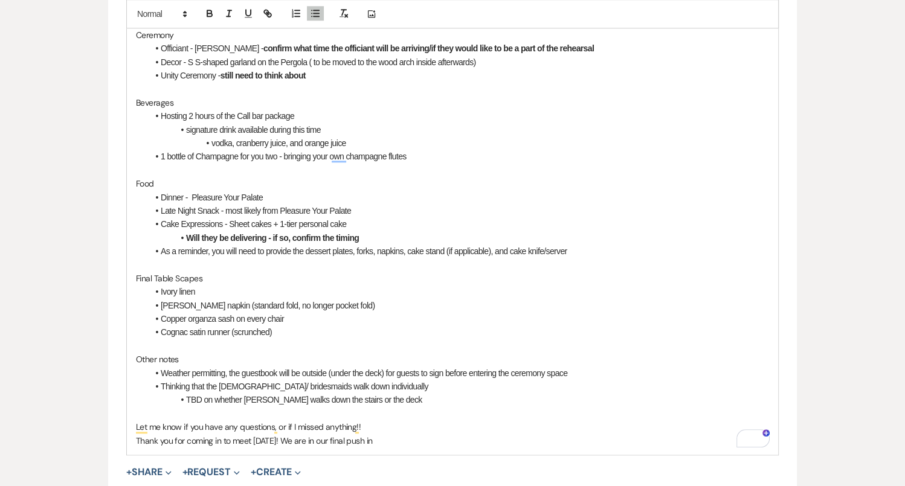
scroll to position [929, 0]
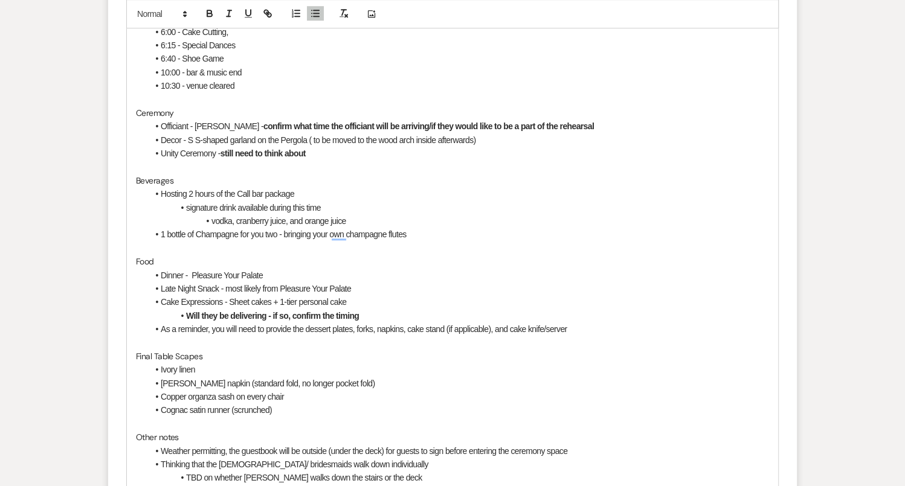
click at [202, 372] on li "Ivory linen" at bounding box center [458, 369] width 621 height 13
click at [158, 370] on li "Ivory linen" at bounding box center [458, 369] width 621 height 13
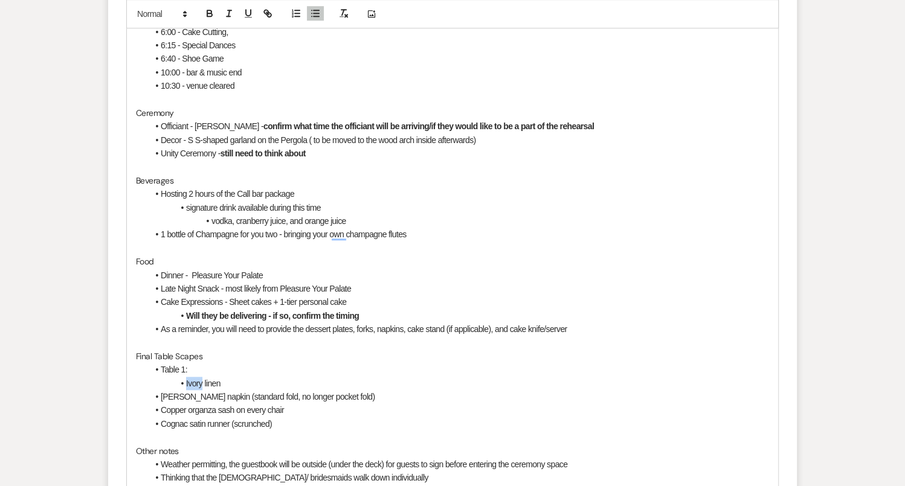
drag, startPoint x: 202, startPoint y: 381, endPoint x: 184, endPoint y: 382, distance: 18.1
click at [184, 382] on li "﻿ Ivory linen" at bounding box center [458, 383] width 621 height 13
click at [225, 390] on li "[PERSON_NAME] napkin (standard fold, no longer pocket fold)" at bounding box center [458, 396] width 621 height 13
click at [231, 377] on li "Black linen" at bounding box center [458, 383] width 621 height 13
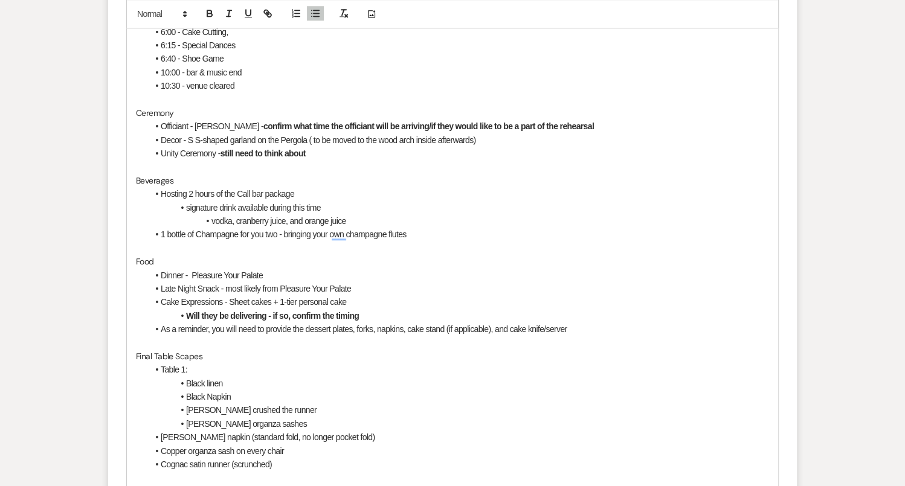
click at [203, 364] on li "Table 1:" at bounding box center [458, 369] width 621 height 13
drag, startPoint x: 233, startPoint y: 366, endPoint x: 185, endPoint y: 364, distance: 47.2
click at [185, 364] on li "Table 1 (terrariums" at bounding box center [458, 369] width 621 height 13
click at [283, 423] on li "[PERSON_NAME] organza sashes" at bounding box center [458, 423] width 621 height 13
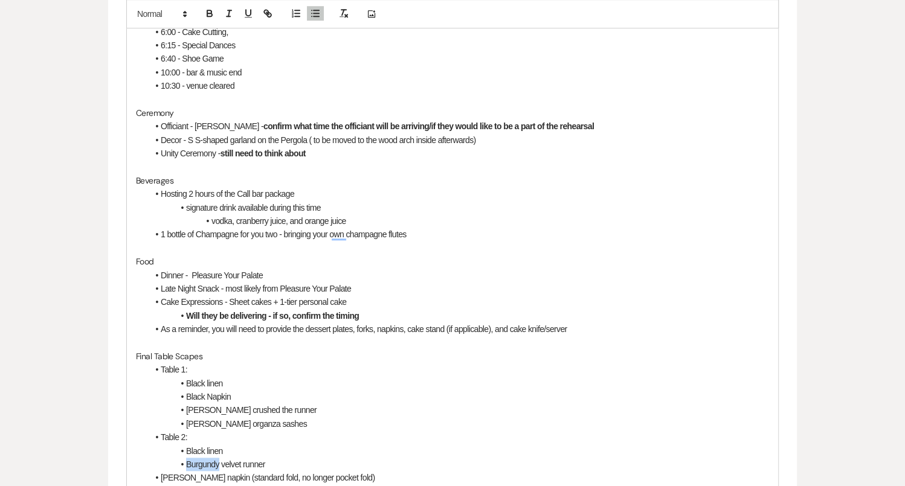
drag, startPoint x: 220, startPoint y: 465, endPoint x: 187, endPoint y: 464, distance: 33.2
click at [187, 464] on li "Burgundy velvet runner" at bounding box center [458, 464] width 621 height 13
click at [259, 459] on li "Black velvet runner" at bounding box center [458, 464] width 621 height 13
click at [231, 448] on li "Black linen" at bounding box center [458, 451] width 621 height 13
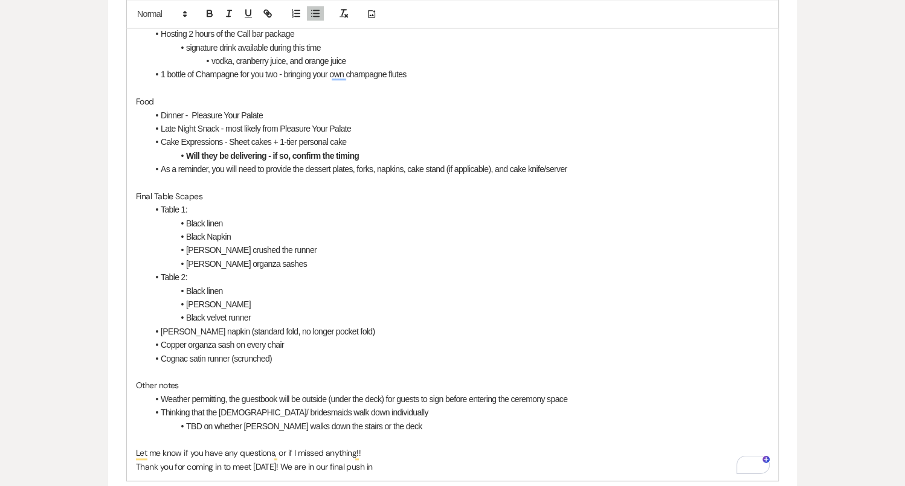
scroll to position [1109, 0]
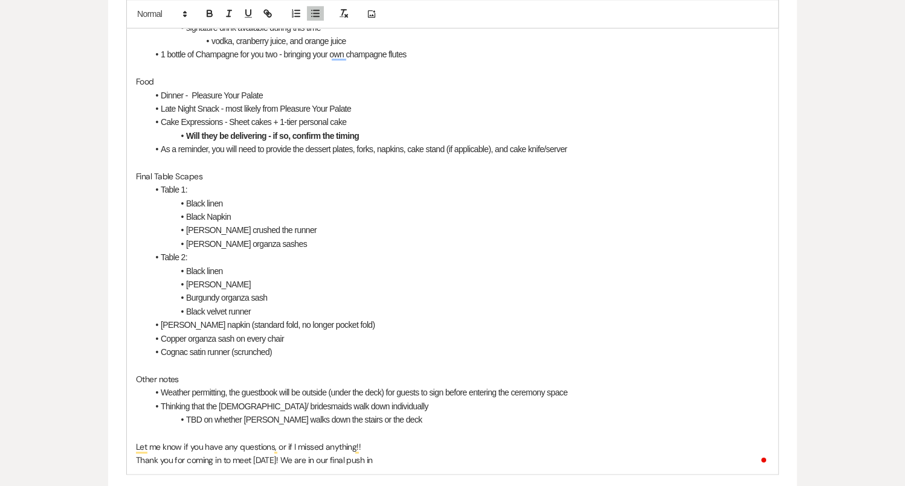
click at [259, 309] on li "Black velvet runner" at bounding box center [458, 311] width 621 height 13
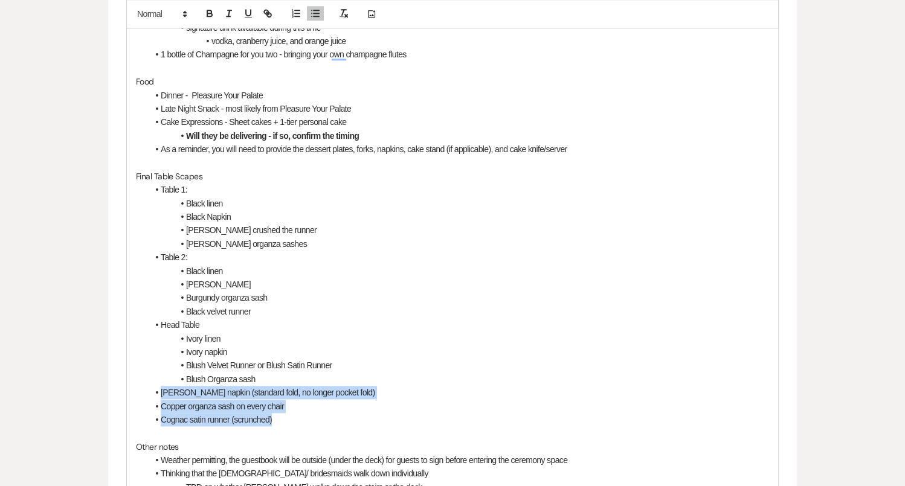
drag, startPoint x: 273, startPoint y: 413, endPoint x: 154, endPoint y: 389, distance: 121.3
click at [154, 389] on ul "Table 1: Black linen Black Napkin [PERSON_NAME] crushed the runner [PERSON_NAME…" at bounding box center [458, 304] width 621 height 243
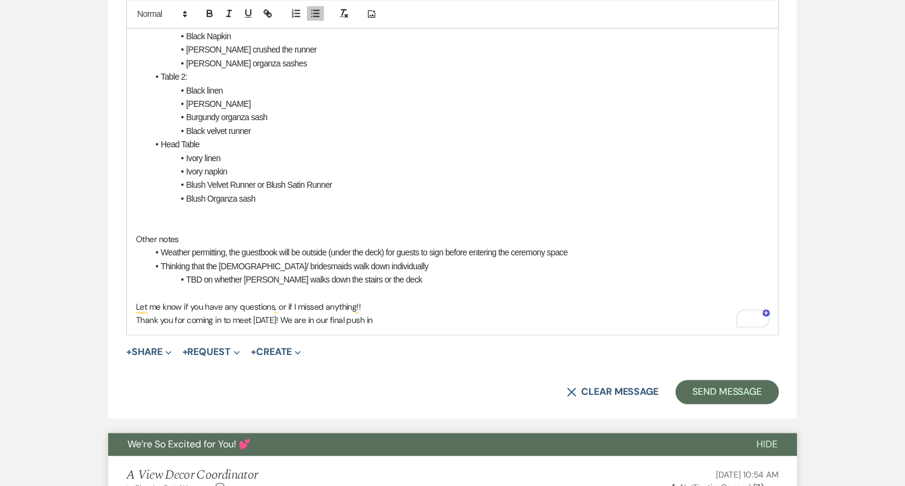
scroll to position [1321, 0]
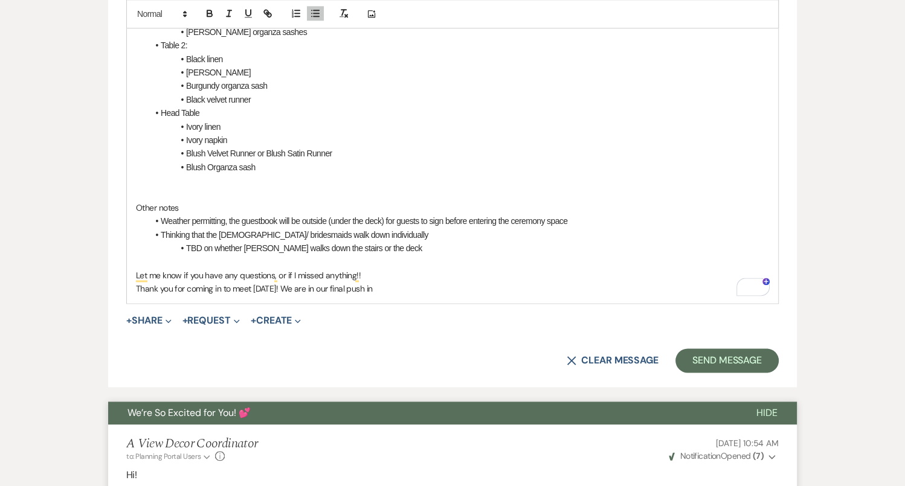
click at [159, 193] on p "To enrich screen reader interactions, please activate Accessibility in Grammarl…" at bounding box center [452, 194] width 633 height 13
drag, startPoint x: 135, startPoint y: 205, endPoint x: 381, endPoint y: 292, distance: 261.0
click at [390, 252] on li "TBD on whether [PERSON_NAME] walks down the stairs or the deck" at bounding box center [458, 248] width 621 height 13
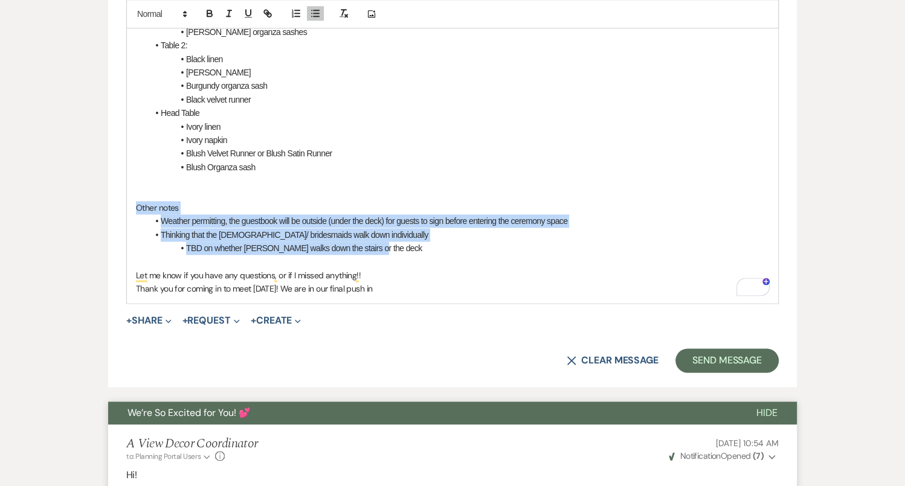
drag, startPoint x: 382, startPoint y: 246, endPoint x: 133, endPoint y: 199, distance: 252.7
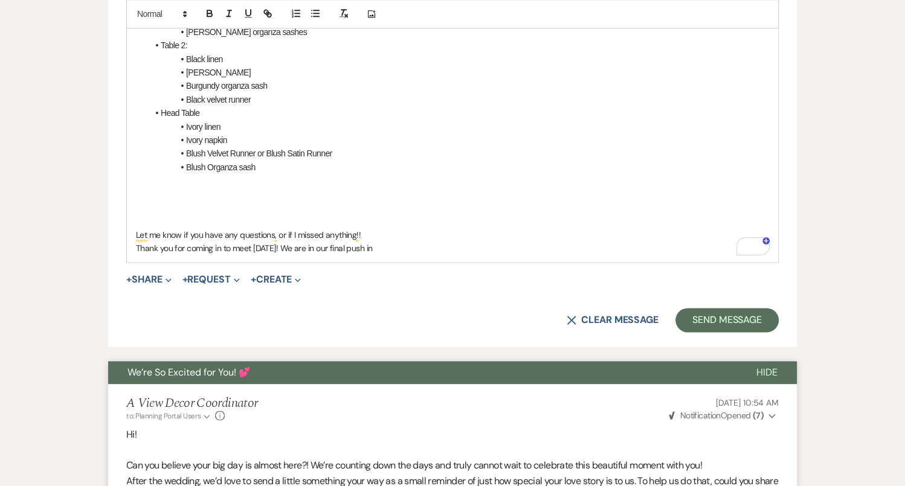
drag, startPoint x: 407, startPoint y: 245, endPoint x: 127, endPoint y: 242, distance: 280.3
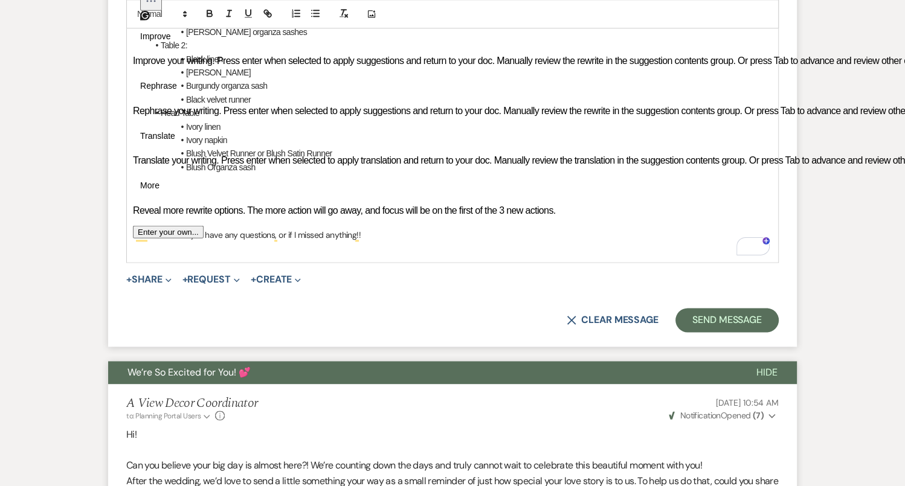
click at [540, 149] on li "Blush Velvet Runner or Blush Satin Runner" at bounding box center [458, 153] width 621 height 13
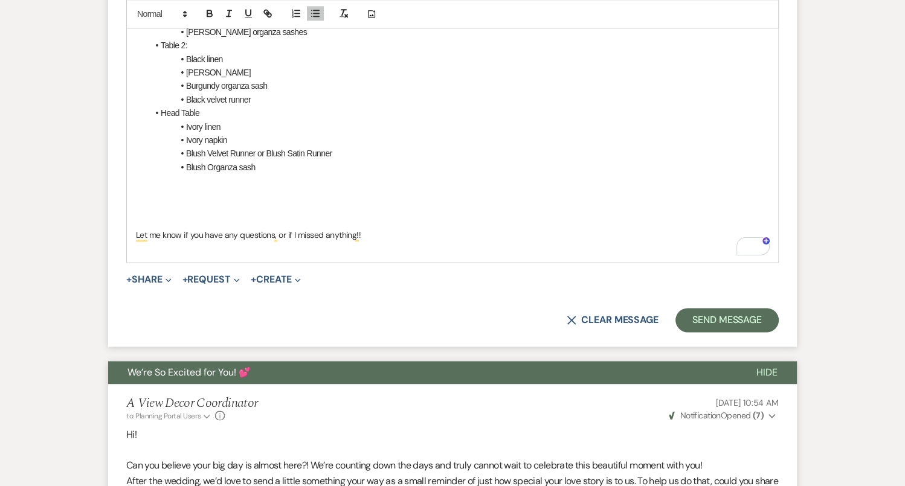
click at [179, 207] on p "To enrich screen reader interactions, please activate Accessibility in Grammarl…" at bounding box center [452, 207] width 633 height 13
click at [316, 14] on line "button" at bounding box center [315, 14] width 5 height 0
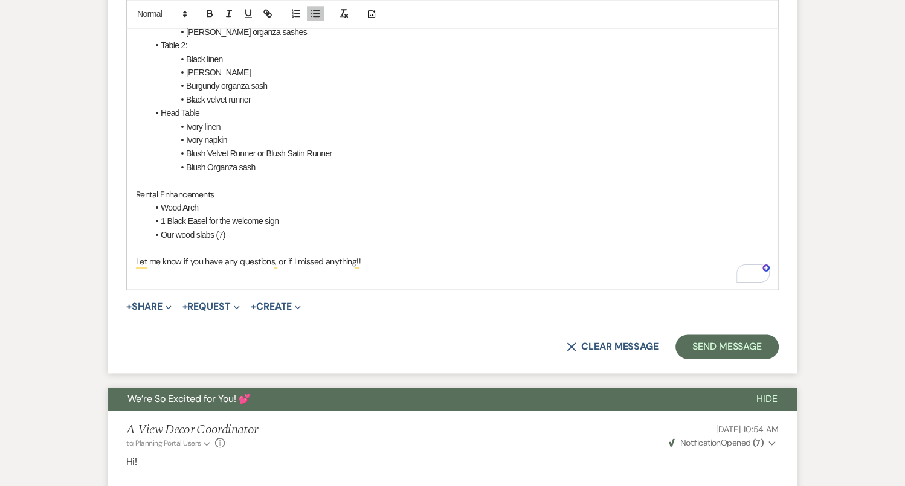
click at [368, 277] on p "To enrich screen reader interactions, please activate Accessibility in Grammarl…" at bounding box center [452, 275] width 633 height 13
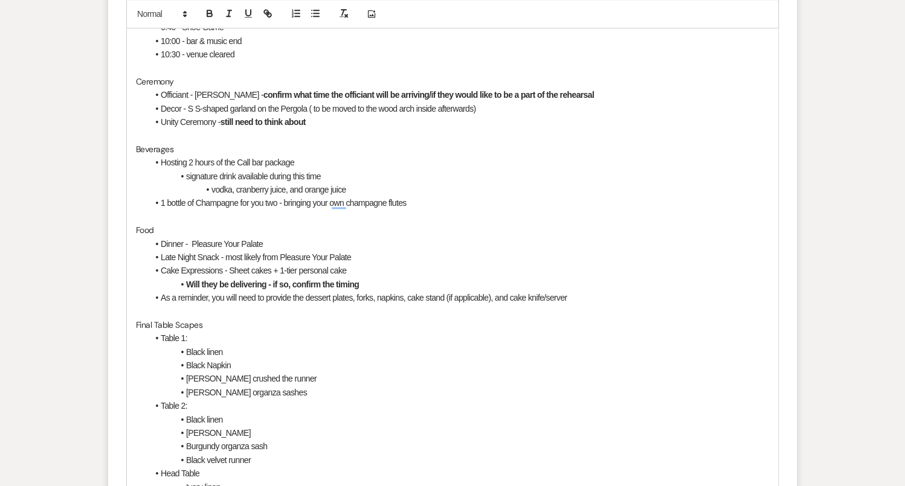
scroll to position [946, 0]
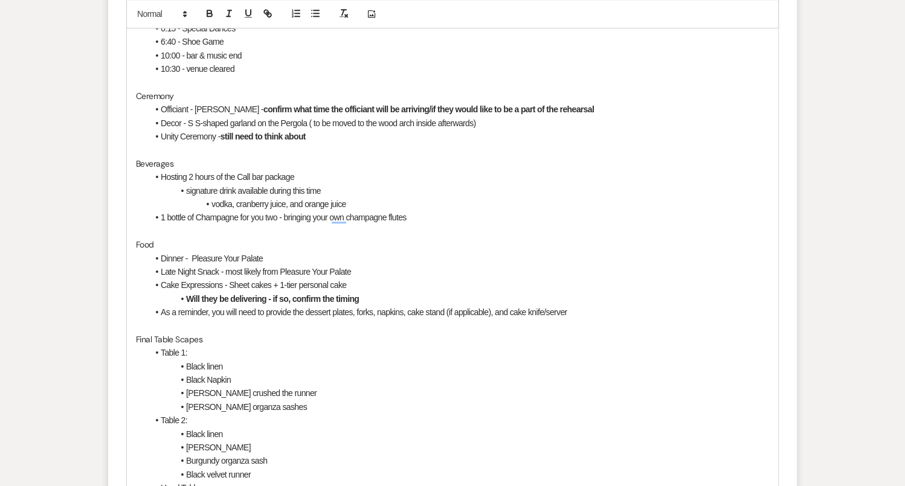
click at [135, 240] on div "Hello! Thank you for coming in [DATE] to meet! We are in our final push to the …" at bounding box center [452, 217] width 651 height 921
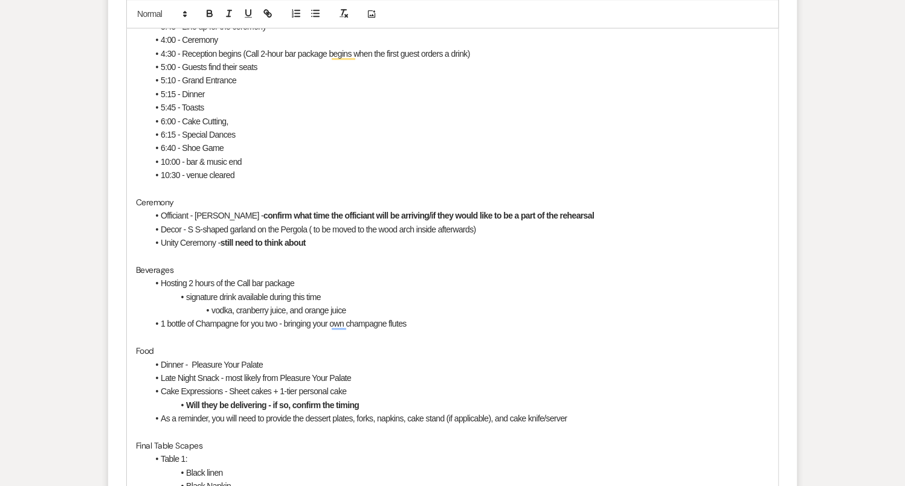
scroll to position [838, 0]
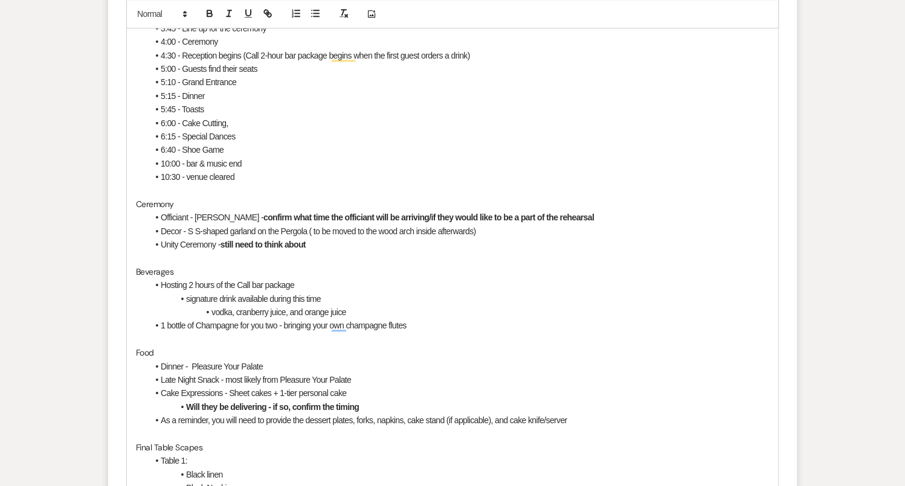
click at [137, 266] on span "Beverages" at bounding box center [154, 271] width 37 height 11
click at [130, 347] on div "Hello! Thank you for coming in [DATE] to meet! We are in our final push to the …" at bounding box center [452, 325] width 651 height 921
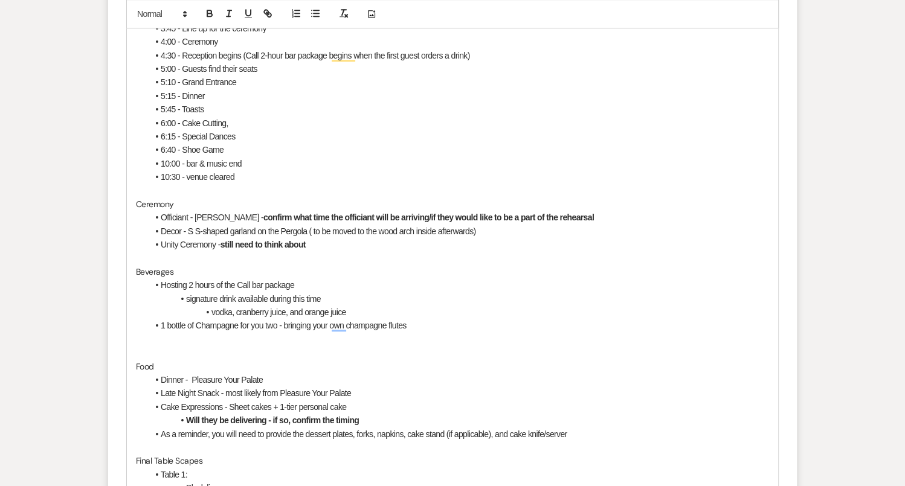
click at [142, 340] on p "To enrich screen reader interactions, please activate Accessibility in Grammarl…" at bounding box center [452, 339] width 633 height 13
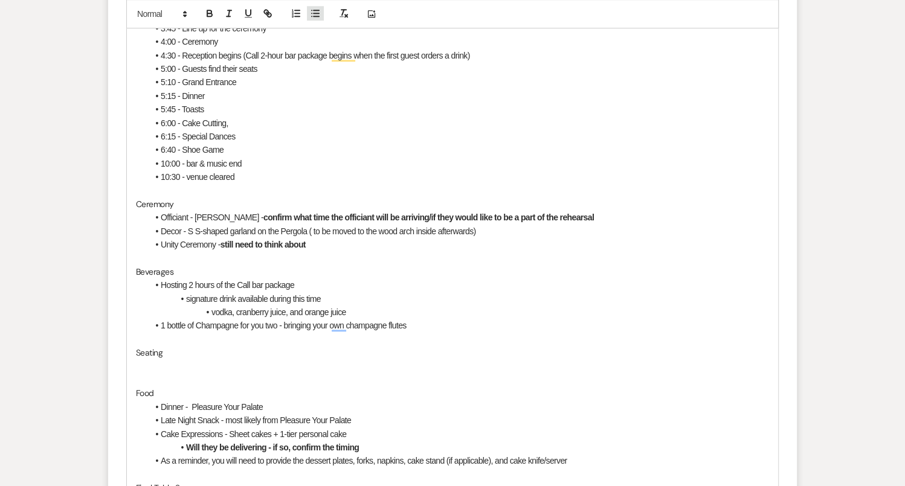
click at [312, 17] on line "button" at bounding box center [312, 17] width 0 height 0
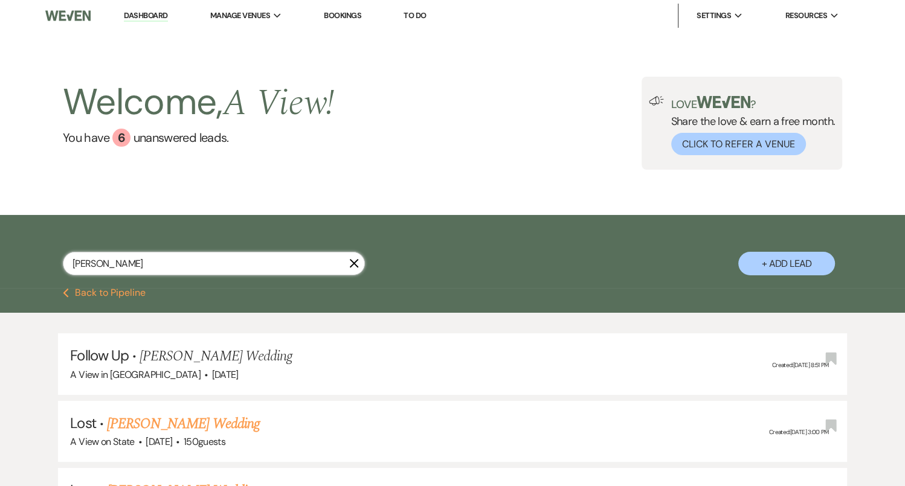
click at [135, 271] on input "[PERSON_NAME]" at bounding box center [214, 264] width 302 height 24
click at [135, 270] on input "[PERSON_NAME]" at bounding box center [214, 264] width 302 height 24
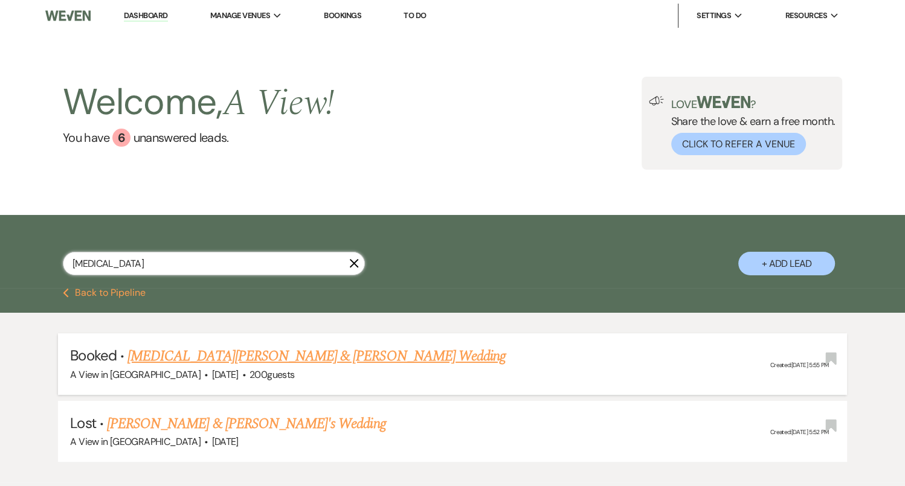
type input "[MEDICAL_DATA]"
click at [260, 359] on link "[MEDICAL_DATA][PERSON_NAME] & [PERSON_NAME] Wedding" at bounding box center [316, 356] width 378 height 22
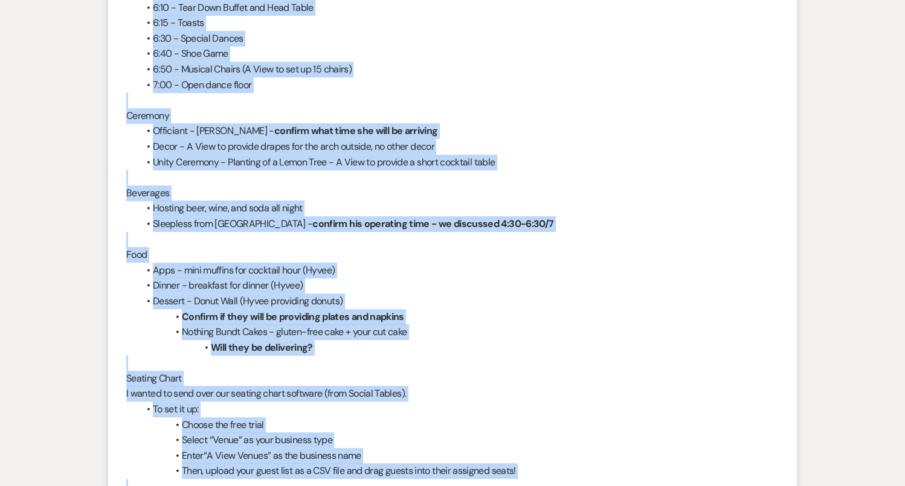
scroll to position [1257, 0]
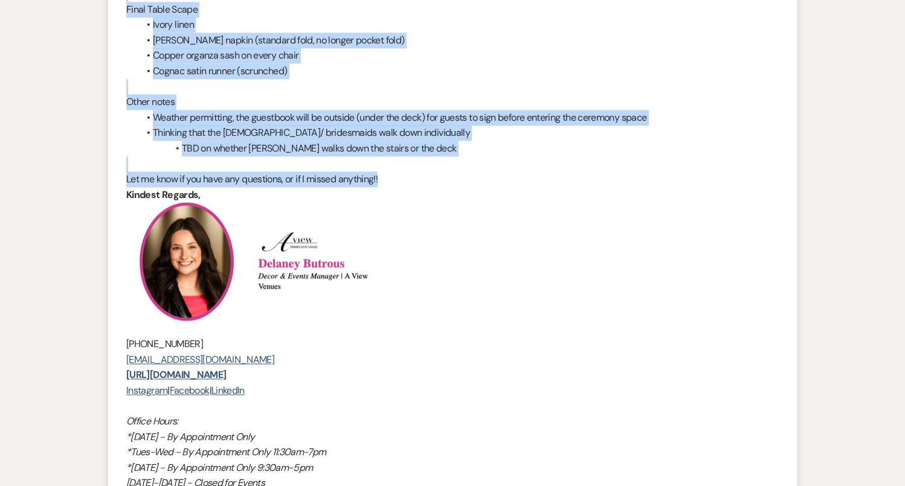
drag, startPoint x: 125, startPoint y: 97, endPoint x: 404, endPoint y: 153, distance: 284.7
copy div "Hi Tao and Alex, Thank you for coming in yesterday to meet! We are in our final…"
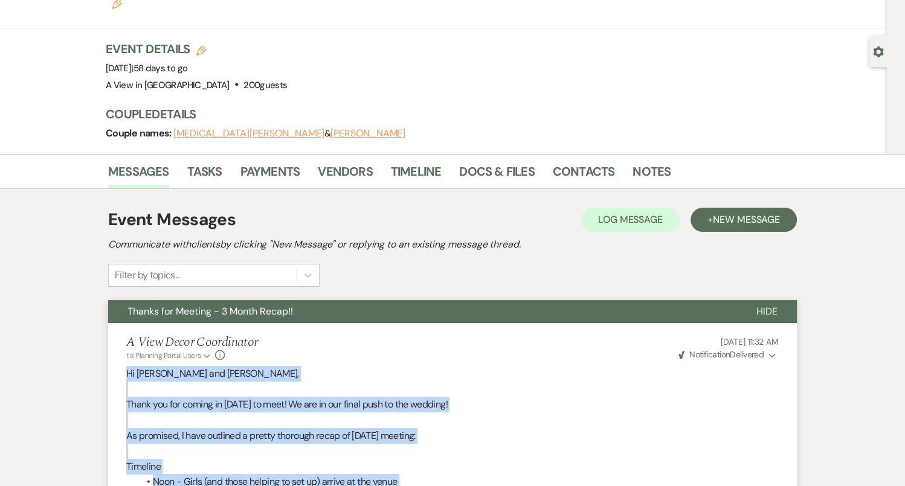
scroll to position [0, 0]
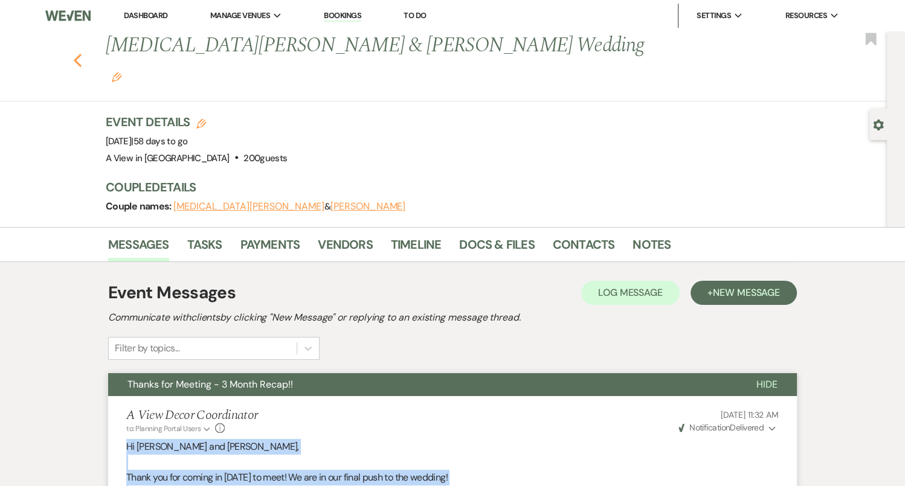
click at [79, 53] on icon "Previous" at bounding box center [77, 60] width 9 height 14
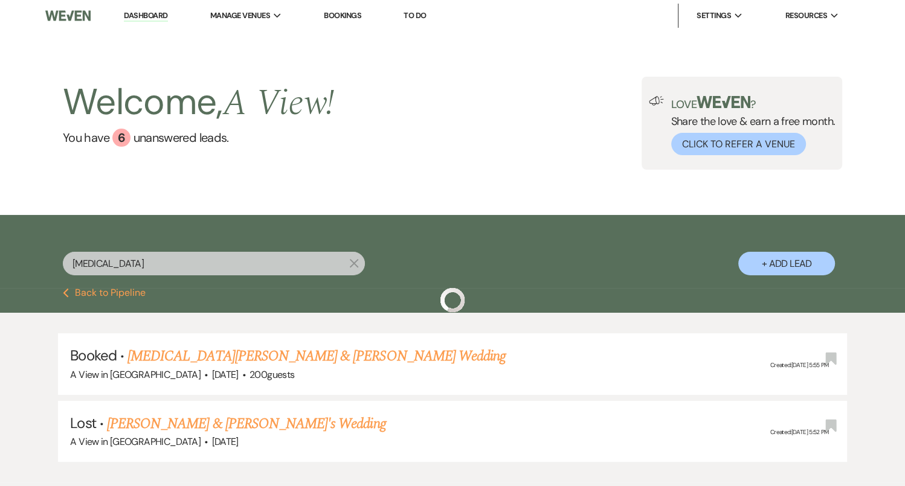
click at [140, 276] on div "tao X" at bounding box center [214, 268] width 302 height 33
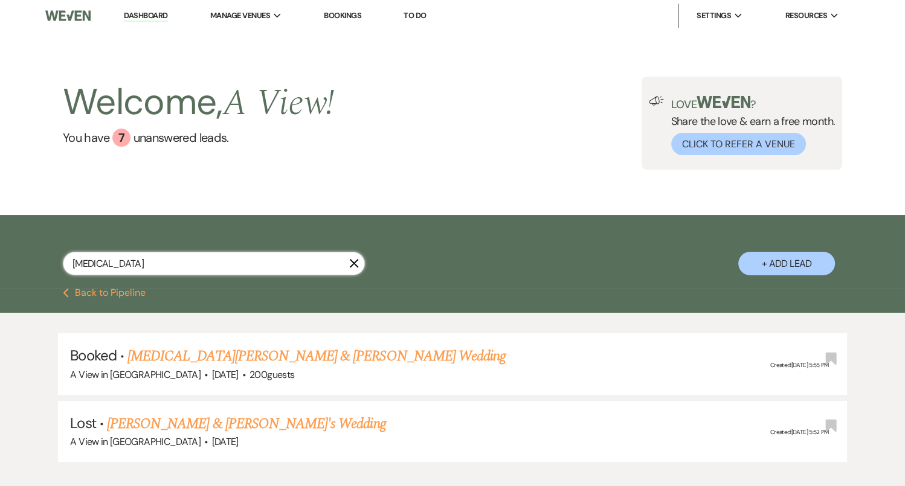
click at [140, 268] on input "[MEDICAL_DATA]" at bounding box center [214, 264] width 302 height 24
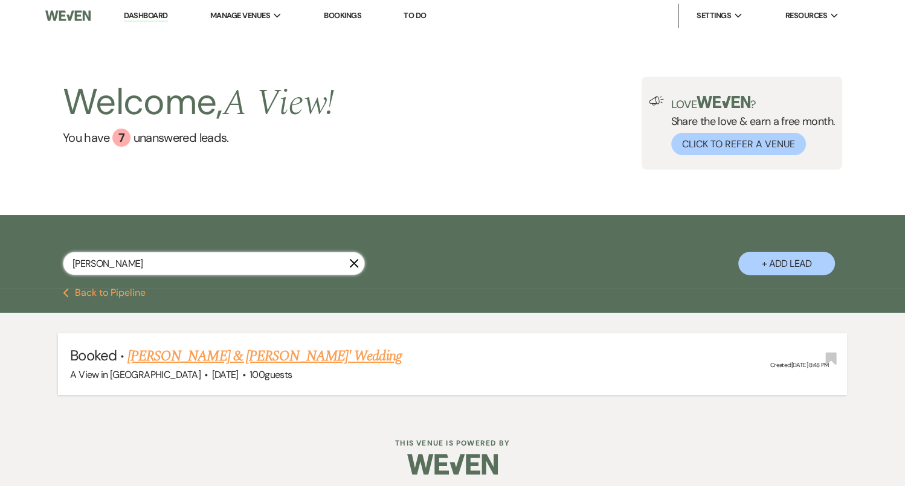
type input "[PERSON_NAME]"
click at [173, 364] on link "[PERSON_NAME] & [PERSON_NAME]' Wedding" at bounding box center [264, 356] width 274 height 22
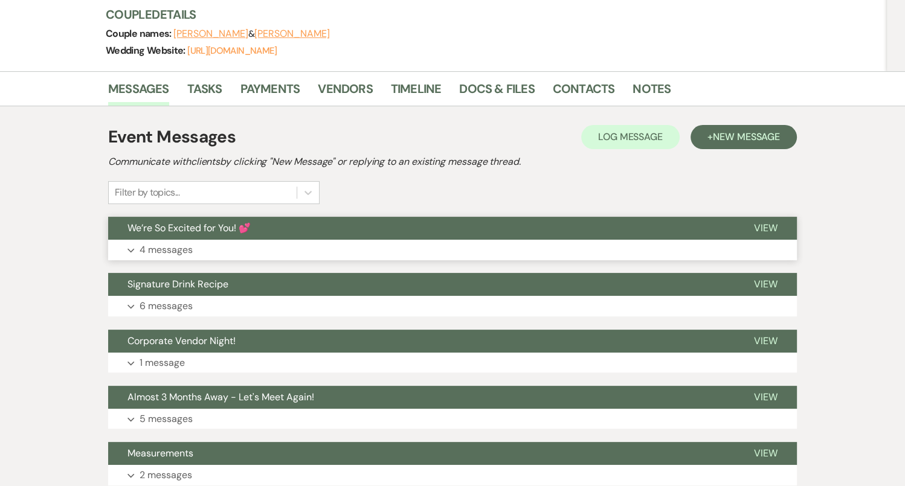
scroll to position [161, 0]
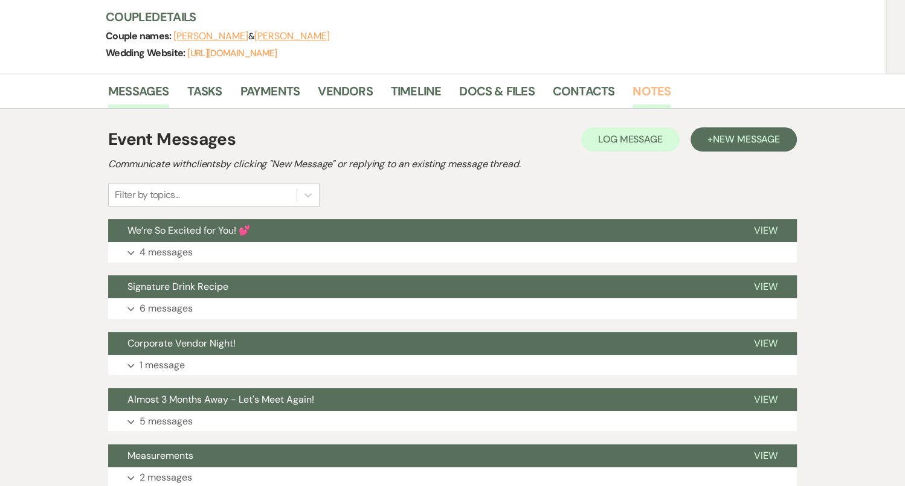
click at [652, 88] on link "Notes" at bounding box center [651, 95] width 38 height 27
